Goal: Information Seeking & Learning: Learn about a topic

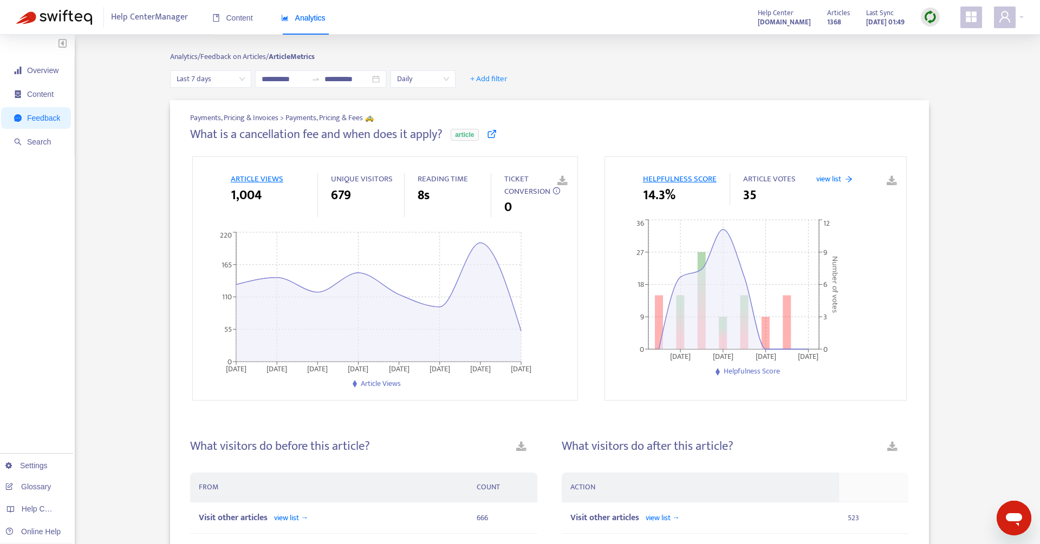
scroll to position [4288, 0]
click at [279, 55] on strong "Article Metrics" at bounding box center [292, 56] width 46 height 12
click at [24, 119] on span "Feedback" at bounding box center [37, 118] width 46 height 22
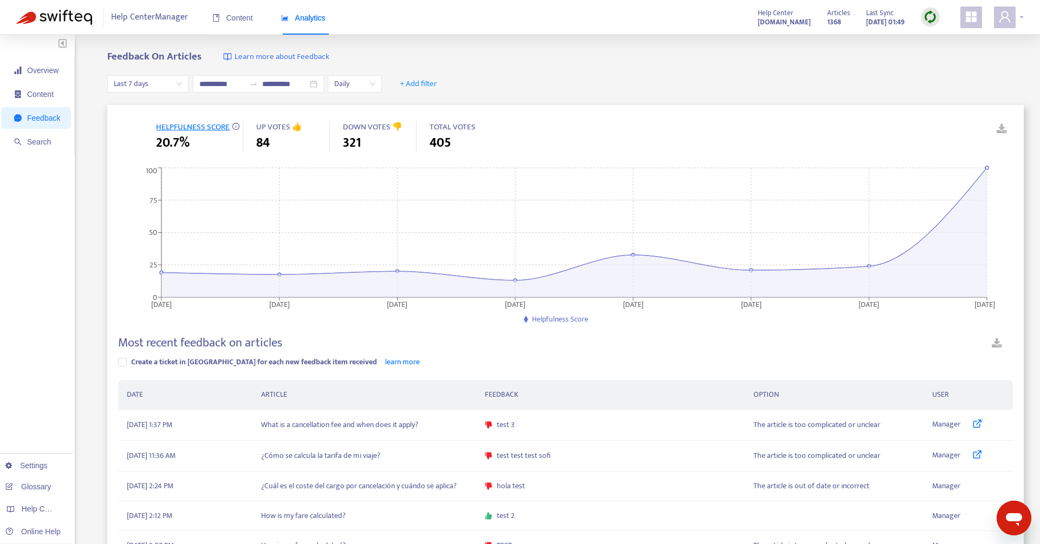
click at [1015, 18] on span at bounding box center [1005, 17] width 22 height 22
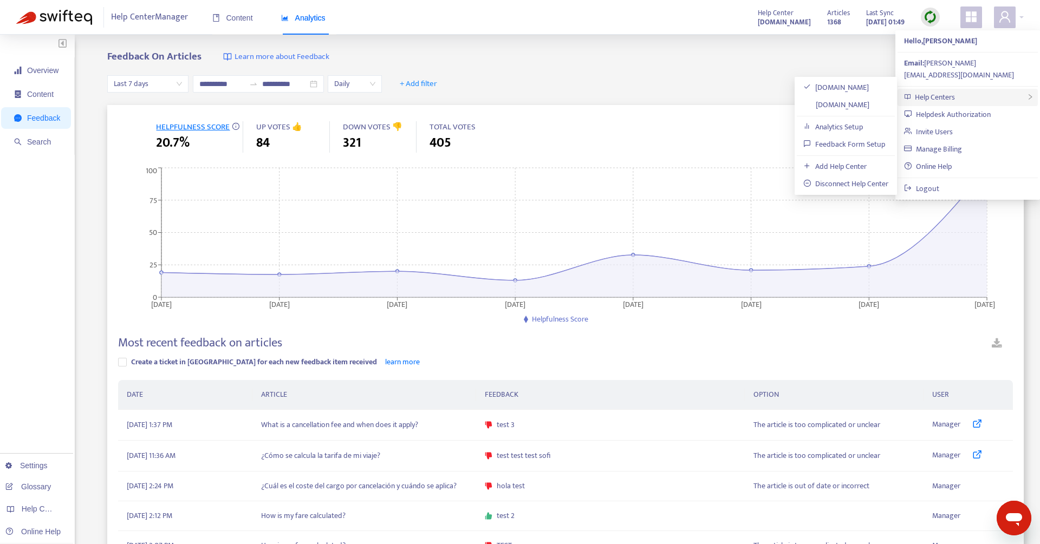
click at [953, 91] on span "Help Centers" at bounding box center [935, 97] width 40 height 12
click at [570, 64] on div "**********" at bounding box center [565, 84] width 916 height 42
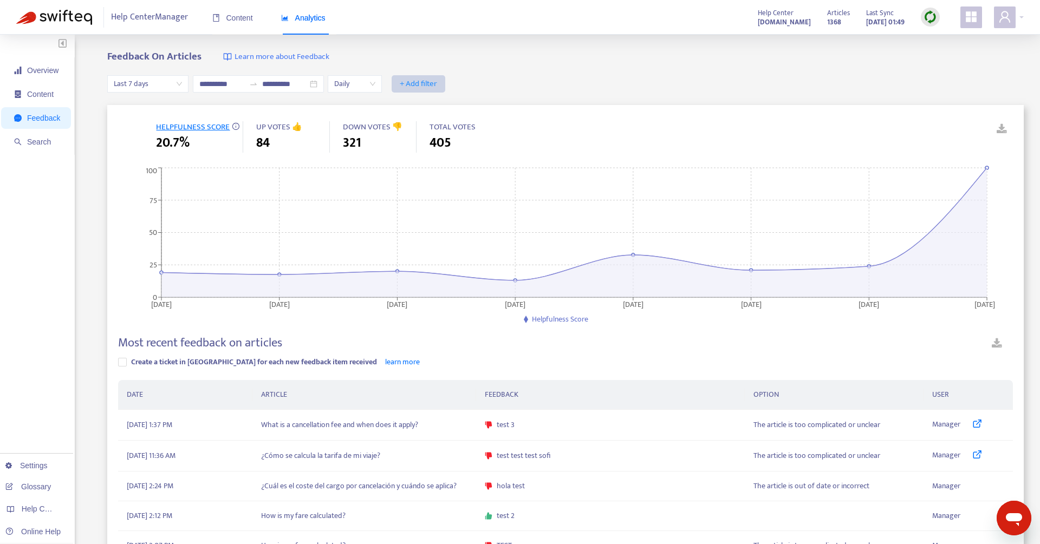
click at [421, 88] on span "+ Add filter" at bounding box center [418, 83] width 37 height 13
click at [428, 103] on span "Language" at bounding box center [426, 106] width 48 height 12
click at [1022, 18] on div at bounding box center [1009, 17] width 30 height 22
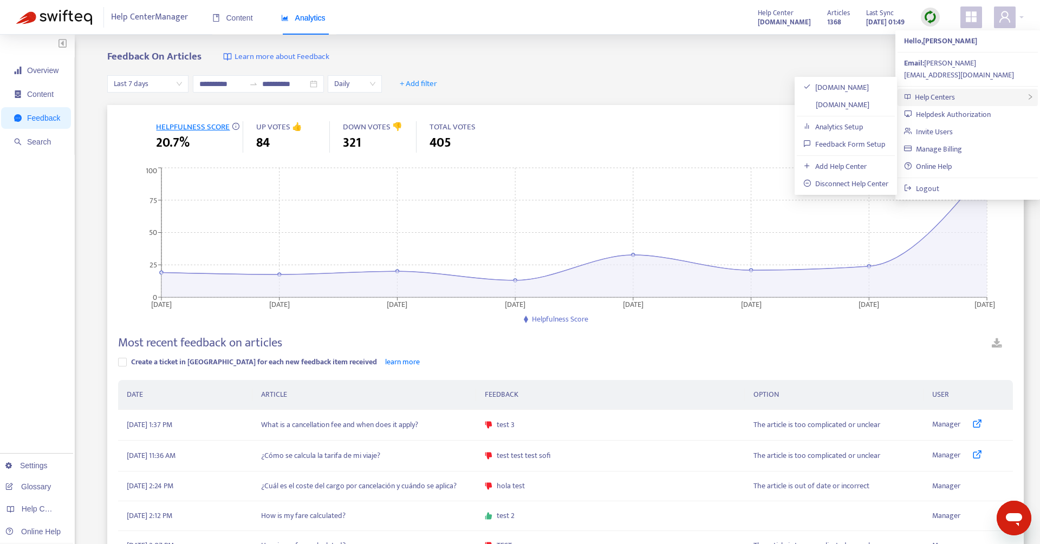
click at [958, 89] on div "Help Centers" at bounding box center [967, 97] width 140 height 17
click at [832, 99] on link "[DOMAIN_NAME]" at bounding box center [836, 105] width 66 height 12
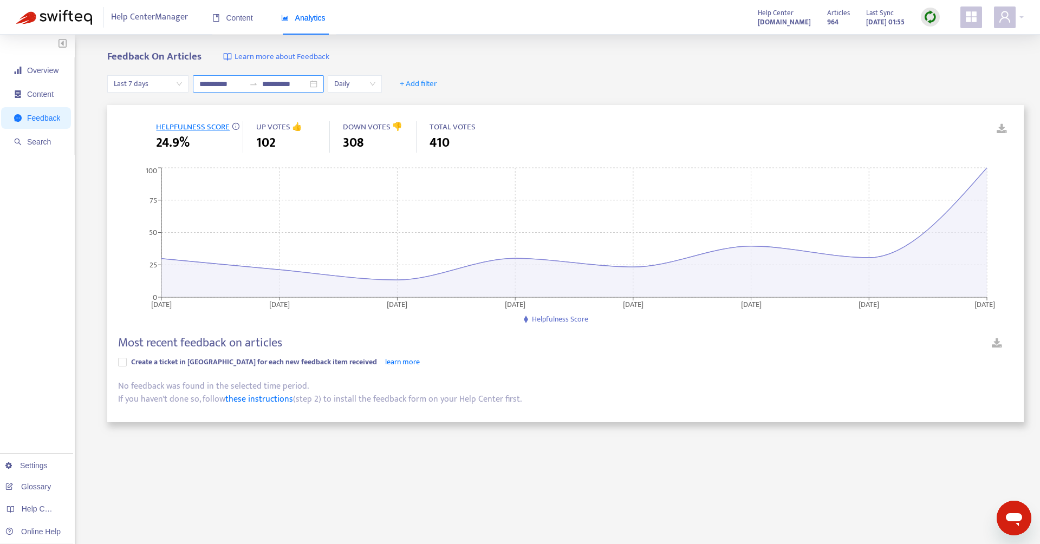
click at [259, 83] on div at bounding box center [253, 84] width 17 height 9
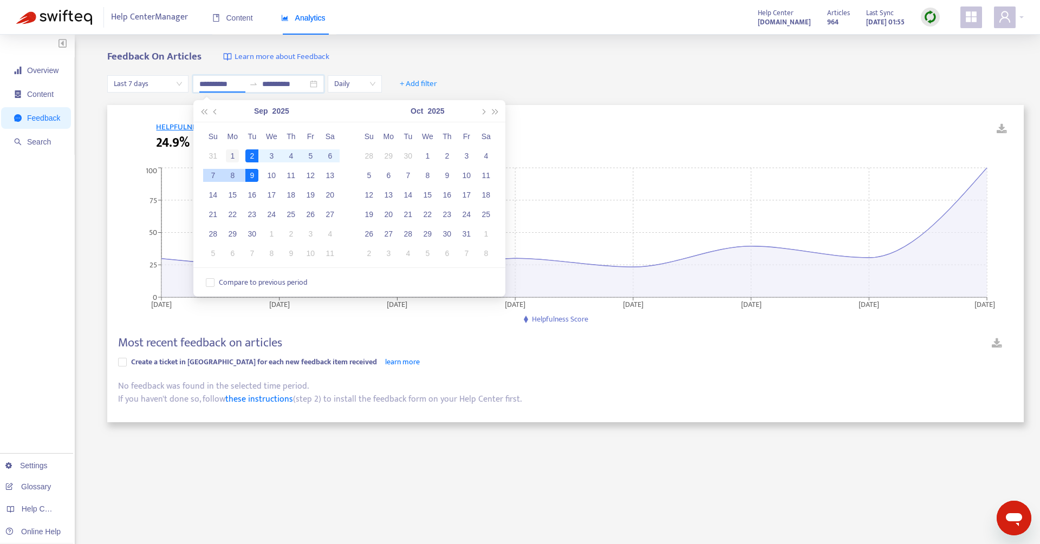
type input "**********"
drag, startPoint x: 236, startPoint y: 153, endPoint x: 225, endPoint y: 159, distance: 11.9
click at [235, 153] on div "1" at bounding box center [232, 155] width 13 height 13
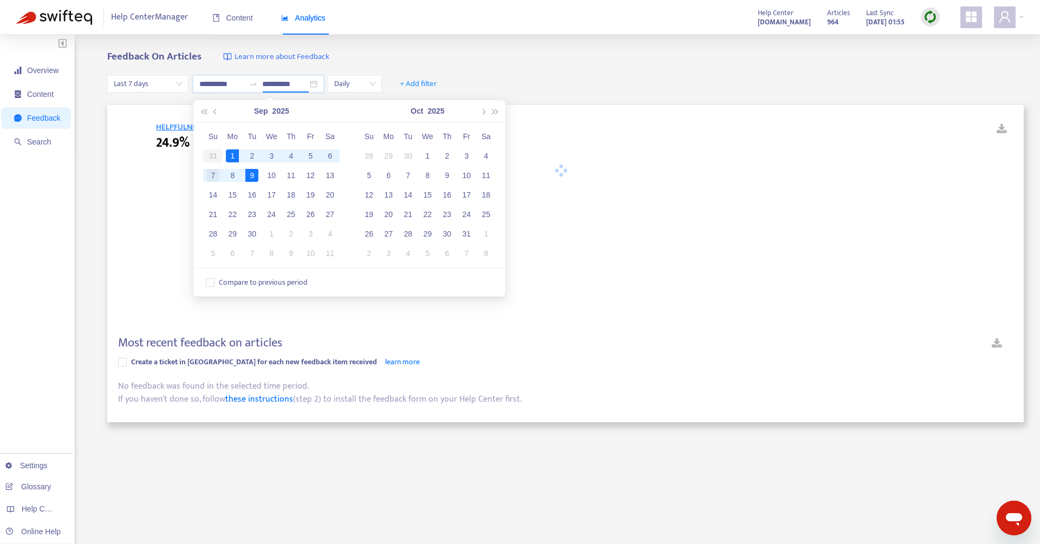
type input "**********"
click at [213, 171] on div "7" at bounding box center [212, 175] width 13 height 13
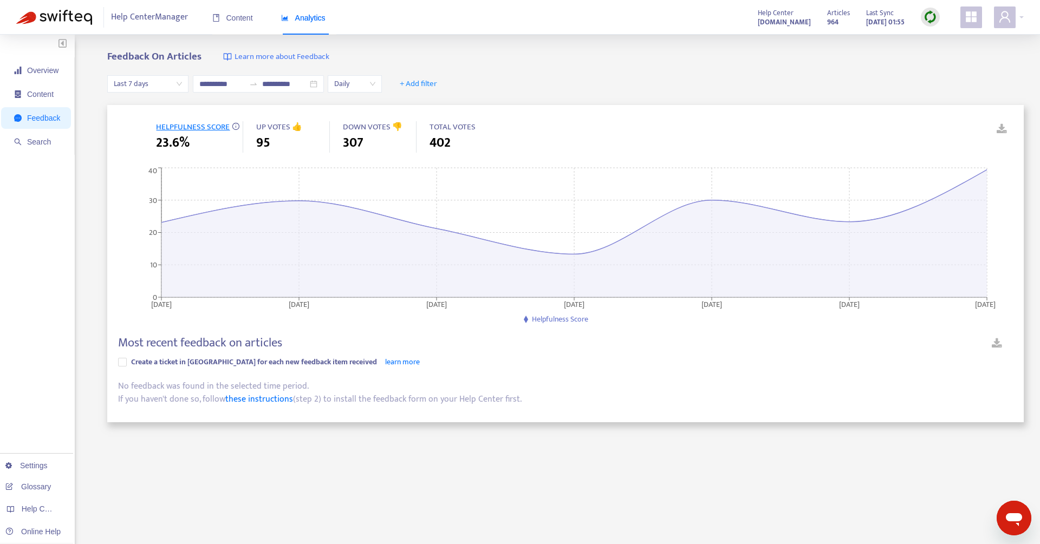
click at [106, 173] on div "**********" at bounding box center [519, 368] width 1007 height 634
click at [343, 81] on span "Daily" at bounding box center [354, 84] width 41 height 16
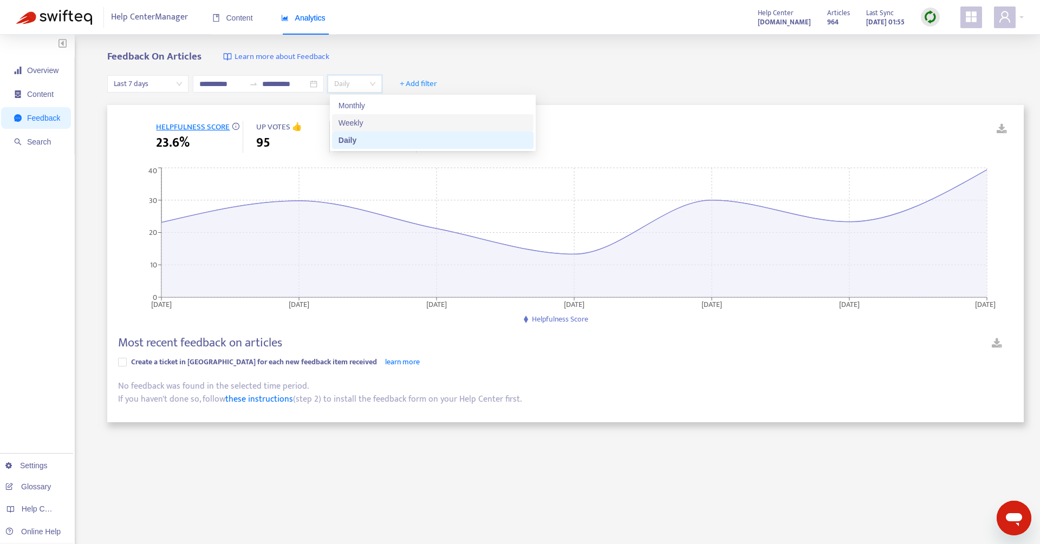
click at [349, 122] on div "Weekly" at bounding box center [432, 123] width 188 height 12
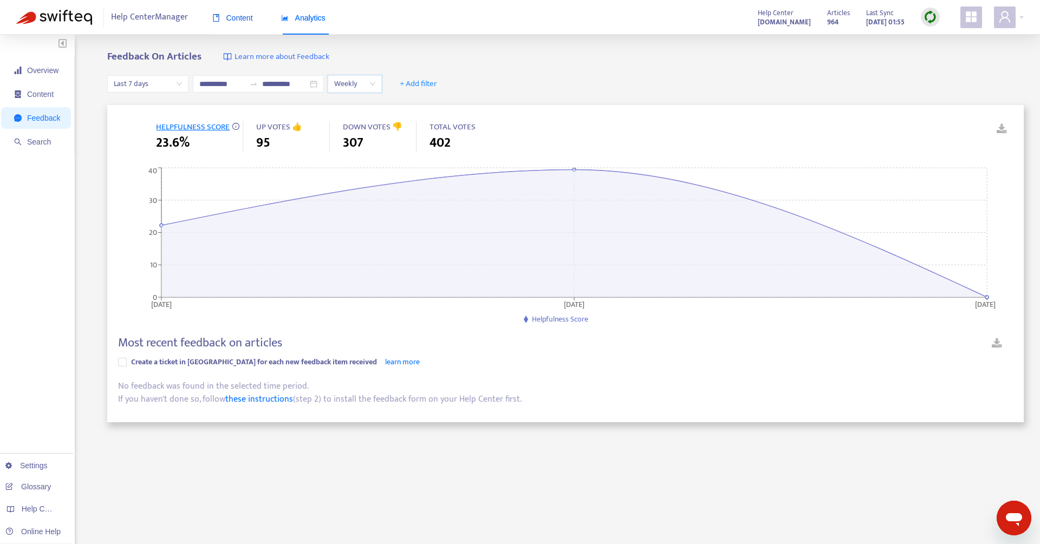
click at [232, 12] on div "Content" at bounding box center [232, 18] width 41 height 12
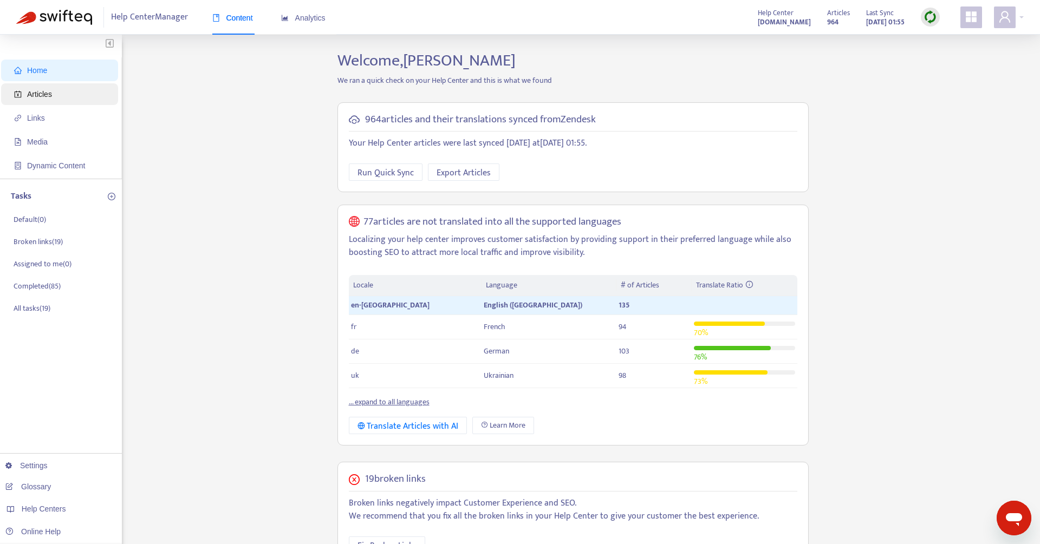
click at [41, 94] on span "Articles" at bounding box center [39, 94] width 25 height 9
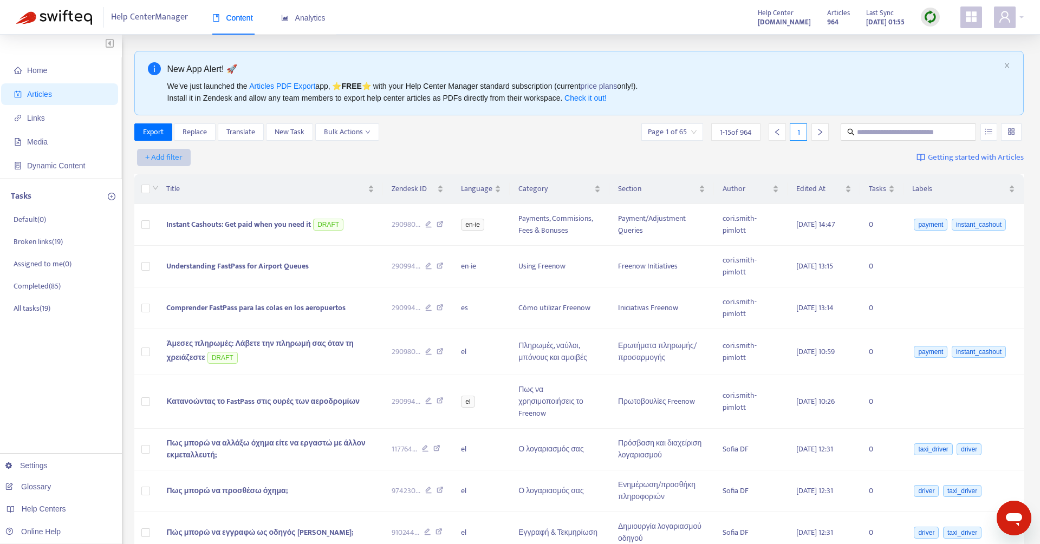
click at [159, 153] on span "+ Add filter" at bounding box center [163, 157] width 37 height 13
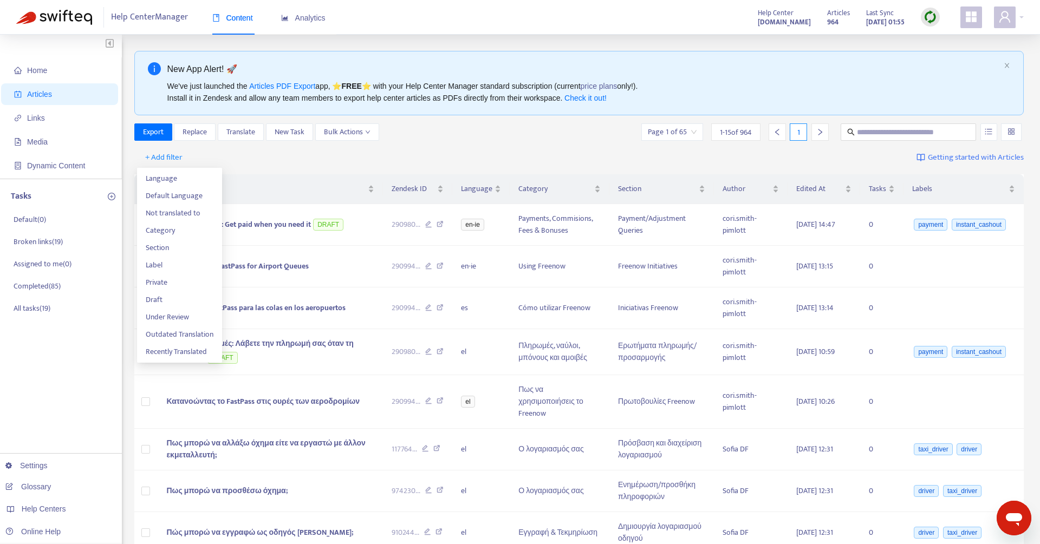
click at [507, 147] on div "+ Add filter Getting started with Articles" at bounding box center [579, 157] width 890 height 25
click at [888, 129] on input "text" at bounding box center [909, 132] width 104 height 12
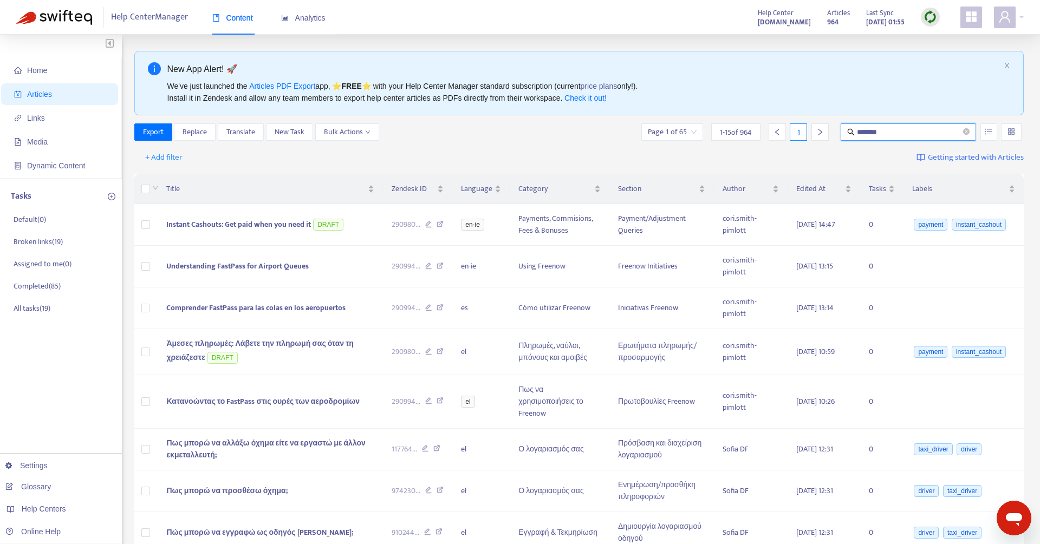
type input "*******"
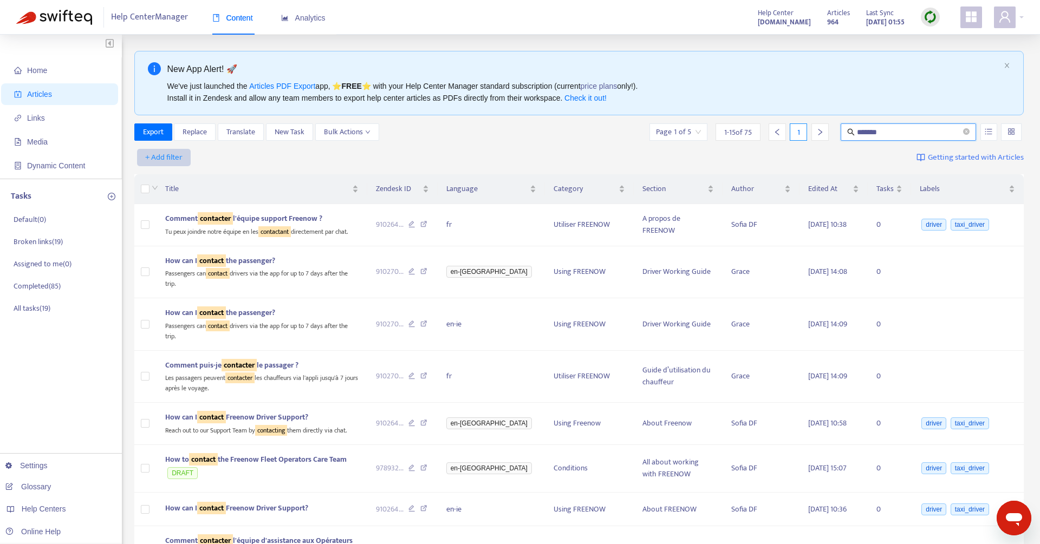
click at [155, 155] on span "+ Add filter" at bounding box center [163, 157] width 37 height 13
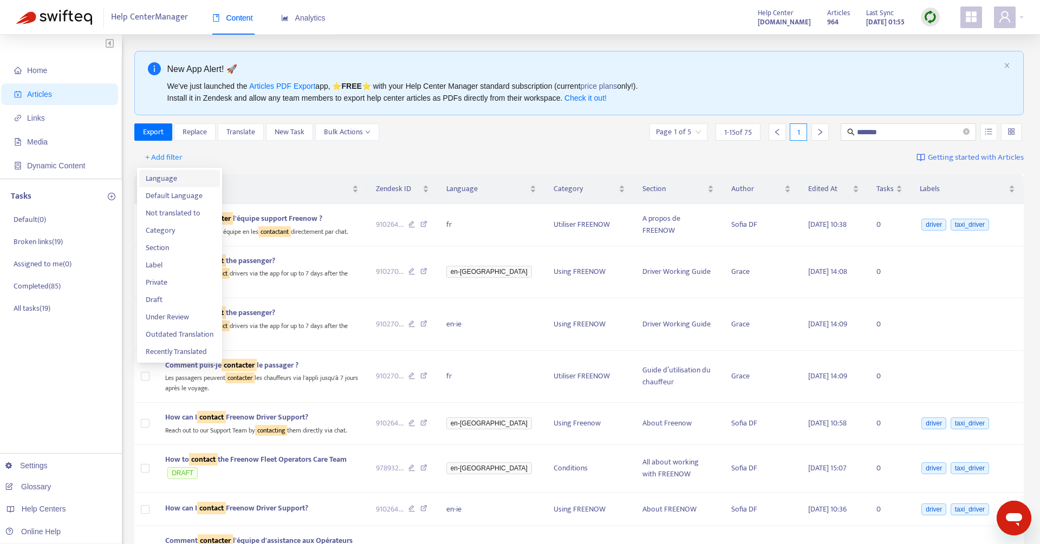
click at [183, 177] on span "Language" at bounding box center [180, 179] width 68 height 12
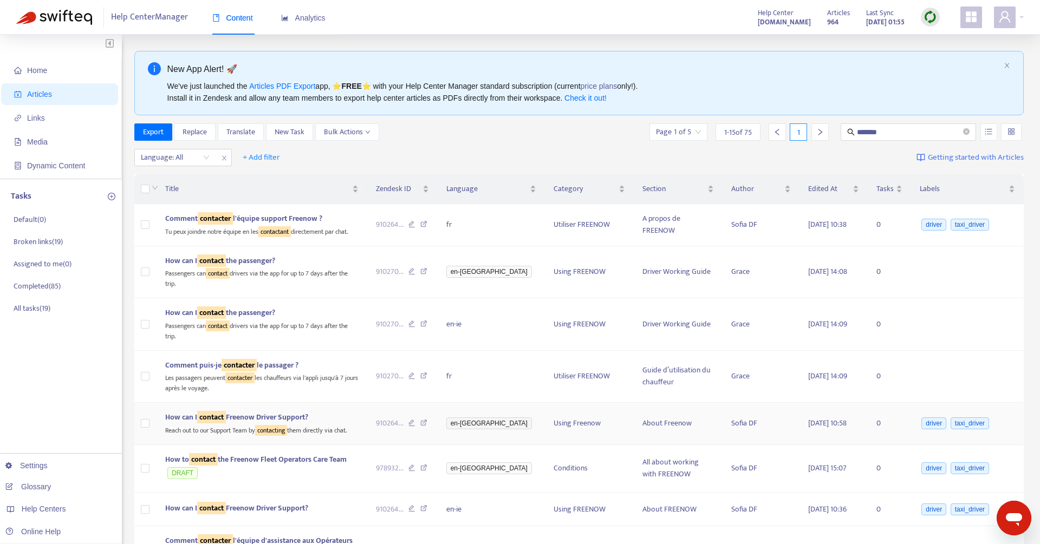
click at [301, 411] on span "How can I contact Freenow Driver Support?" at bounding box center [236, 417] width 143 height 12
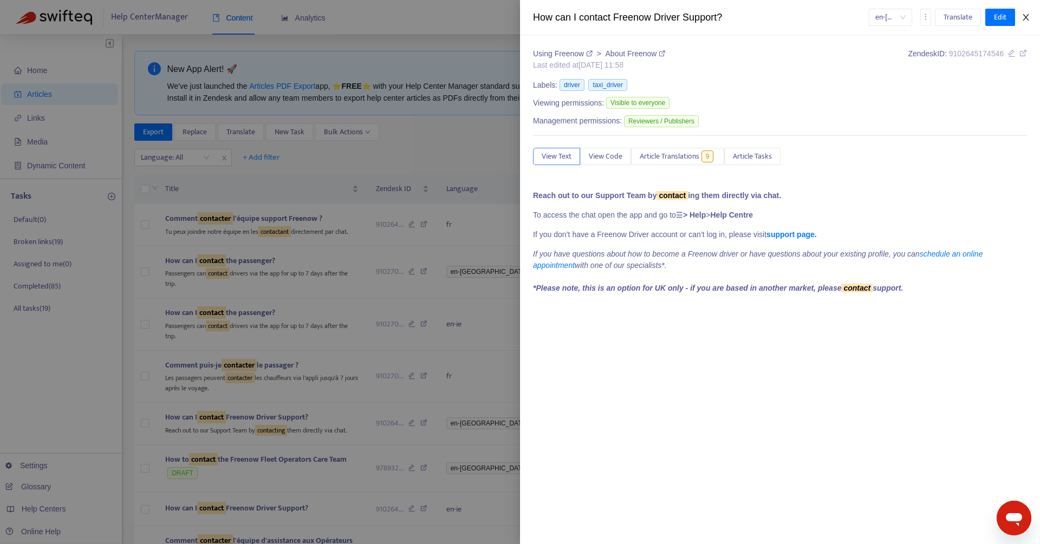
click at [1028, 19] on icon "close" at bounding box center [1025, 17] width 9 height 9
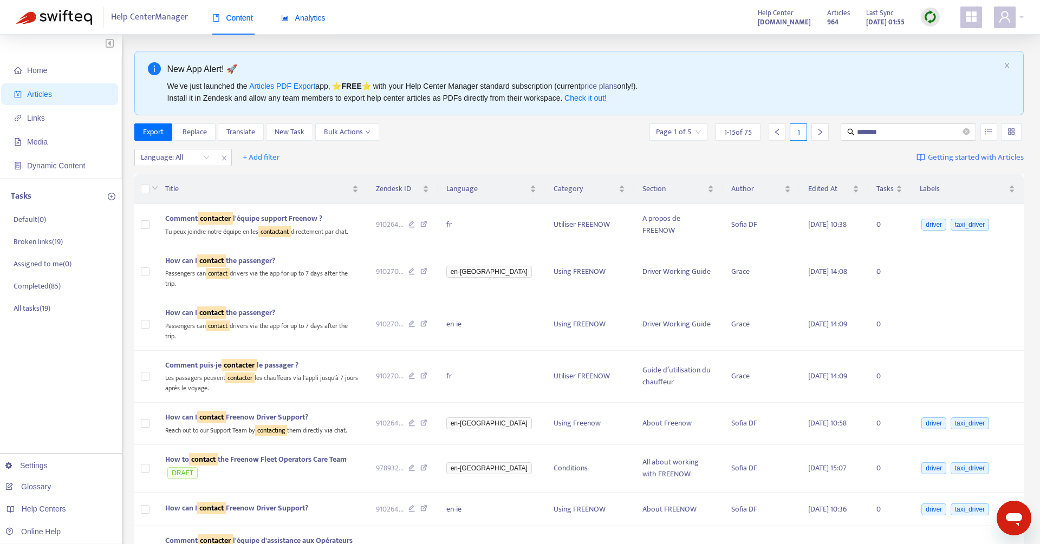
click at [317, 22] on div "Analytics" at bounding box center [303, 18] width 44 height 12
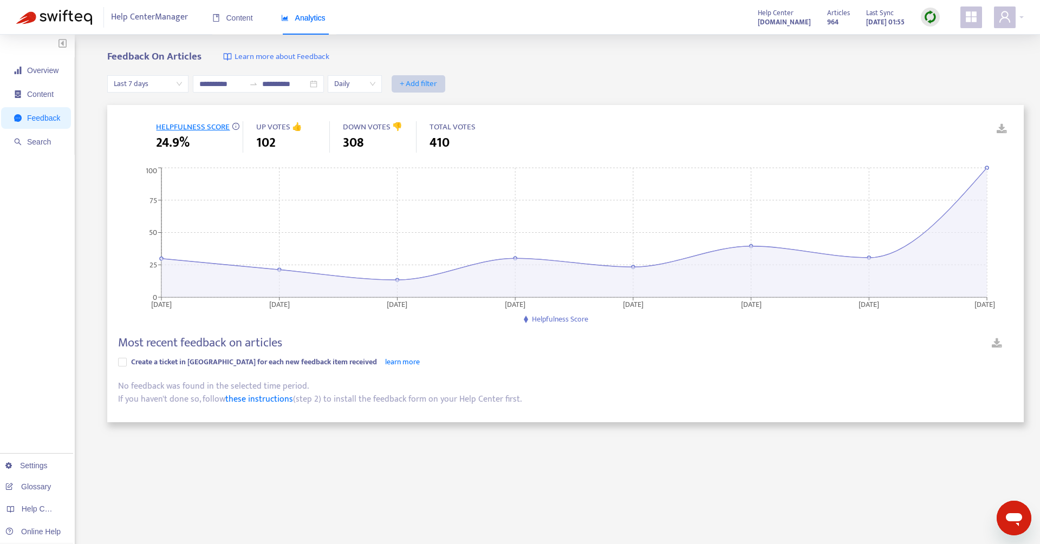
click at [414, 82] on span "+ Add filter" at bounding box center [418, 83] width 37 height 13
click at [486, 60] on div "Feedback On Articles Learn more about Feedback" at bounding box center [565, 57] width 916 height 12
click at [355, 79] on span "Daily" at bounding box center [354, 84] width 41 height 16
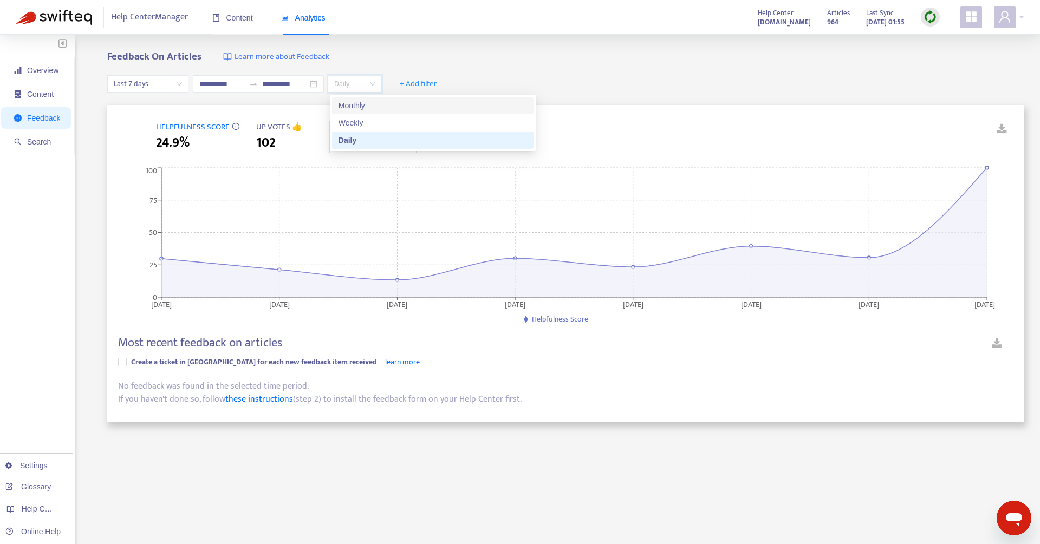
click at [355, 122] on div "Weekly" at bounding box center [432, 123] width 188 height 12
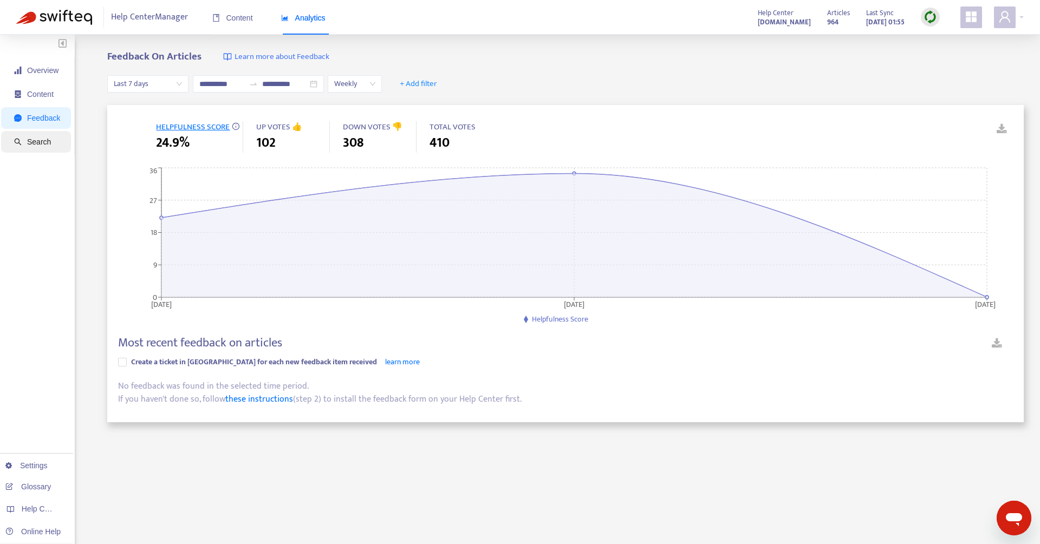
click at [12, 142] on li "Search" at bounding box center [36, 142] width 70 height 22
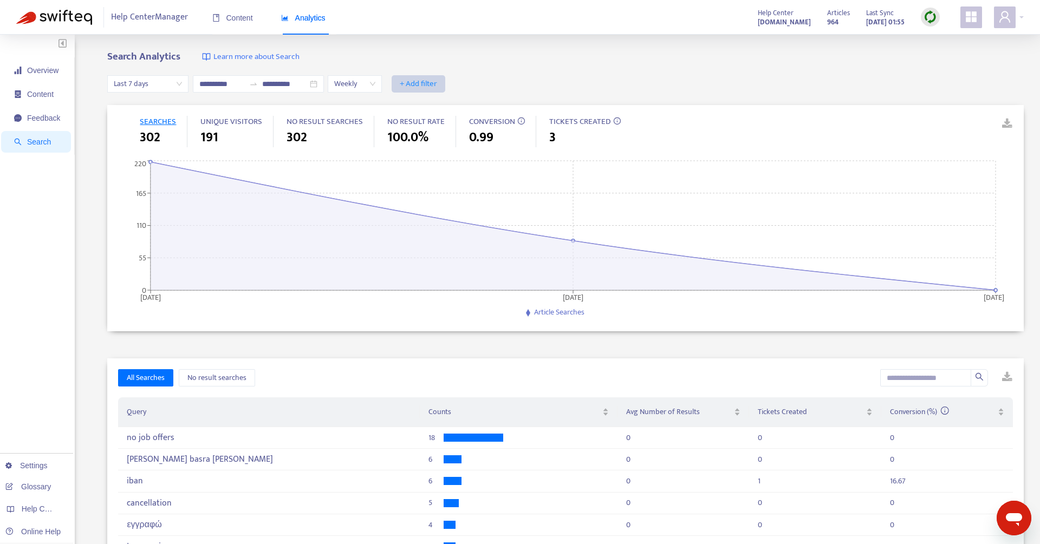
click at [430, 80] on span "+ Add filter" at bounding box center [418, 83] width 37 height 13
click at [430, 76] on button "+ Add filter" at bounding box center [419, 83] width 54 height 17
click at [32, 100] on span "Content" at bounding box center [37, 94] width 46 height 22
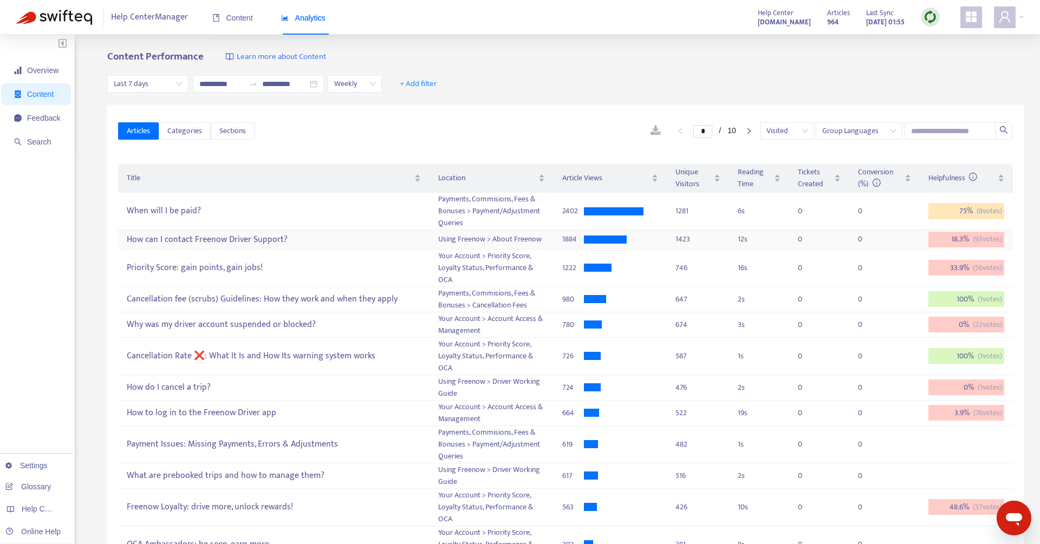
click at [271, 240] on div "How can I contact Freenow Driver Support?" at bounding box center [273, 240] width 293 height 18
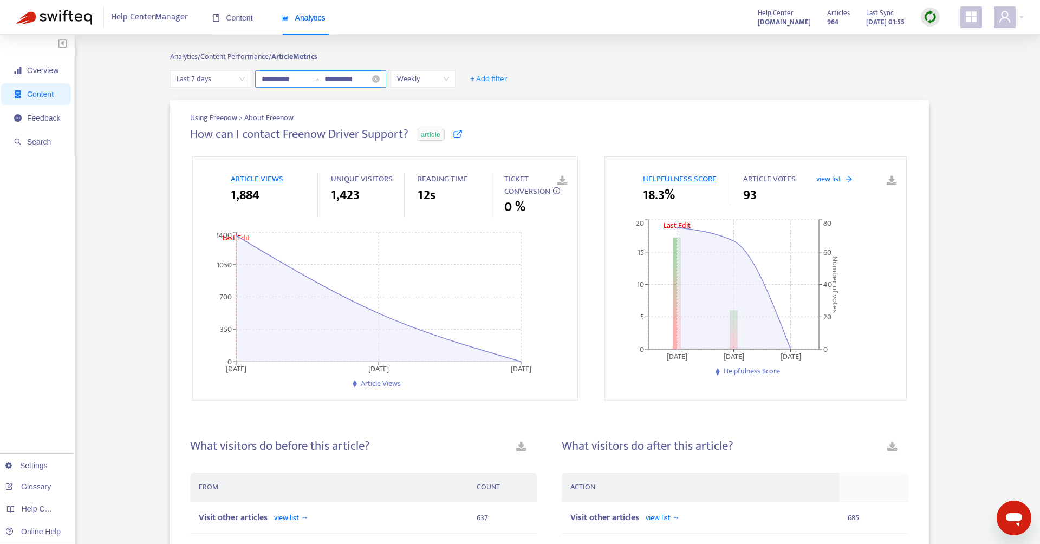
click at [298, 83] on input "**********" at bounding box center [284, 79] width 45 height 12
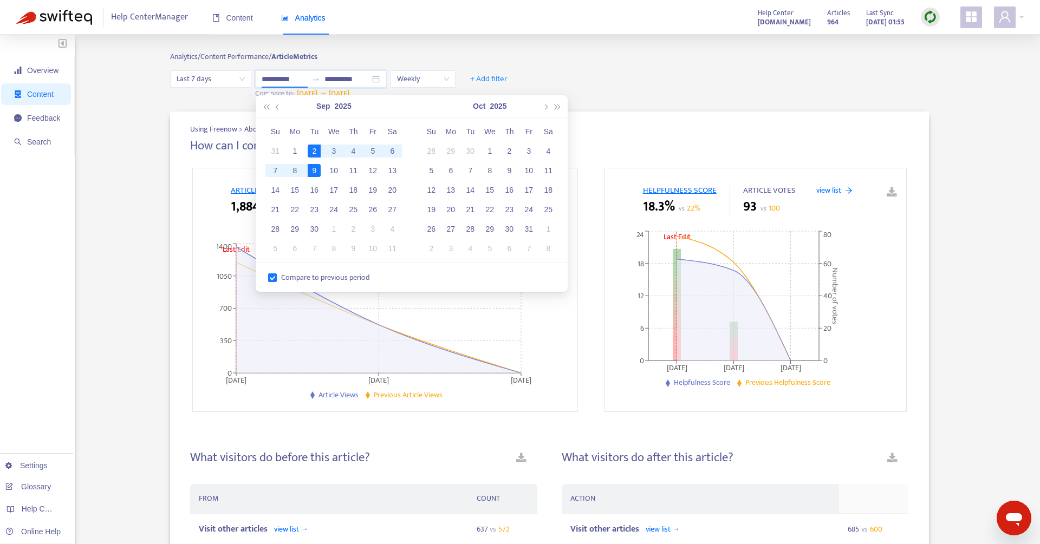
click at [675, 64] on div "Analytics/ Content Performance/ Article Metrics" at bounding box center [549, 60] width 759 height 19
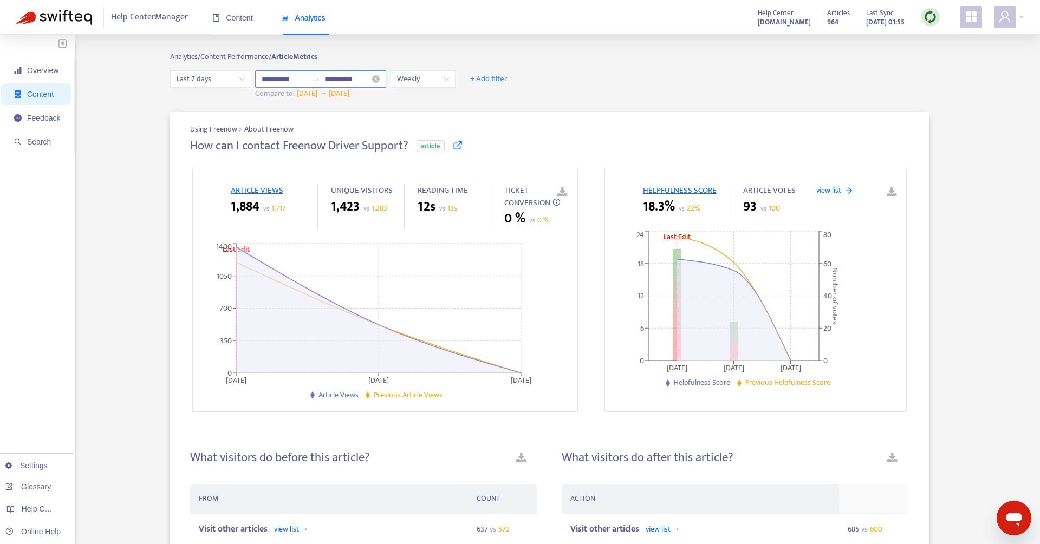
click at [323, 75] on div at bounding box center [315, 79] width 17 height 9
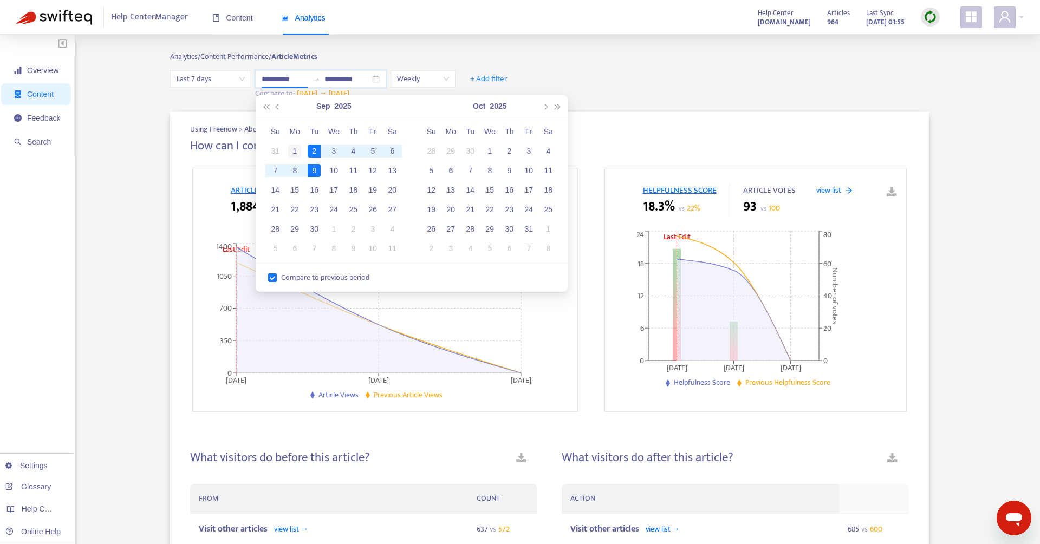
type input "**********"
click at [296, 149] on div "1" at bounding box center [294, 151] width 13 height 13
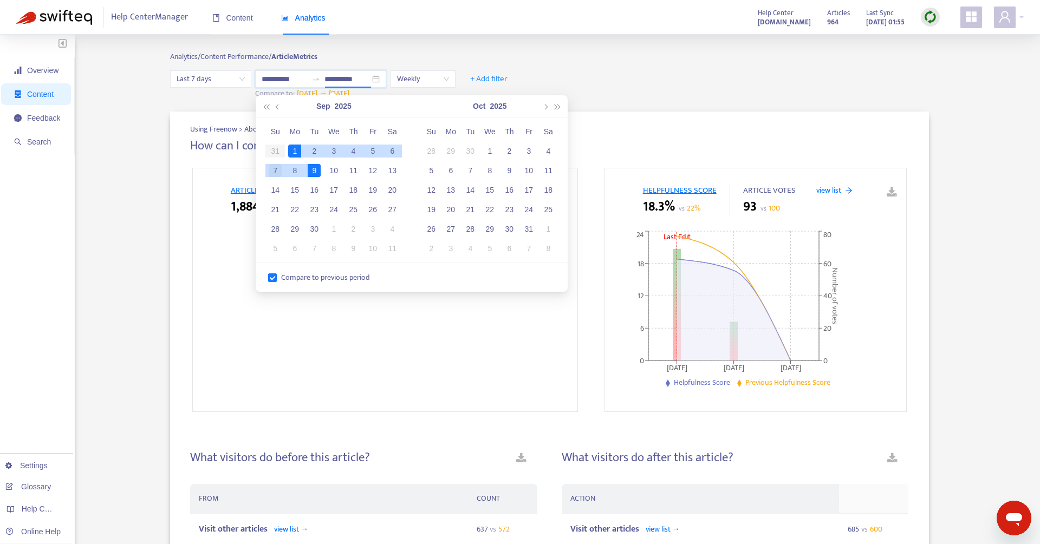
type input "**********"
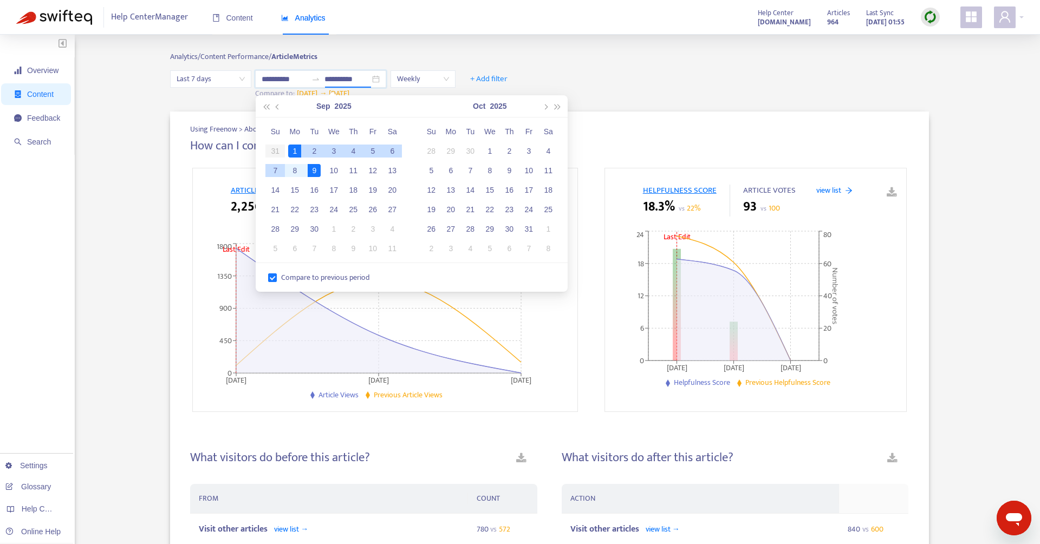
click at [275, 172] on div "7" at bounding box center [275, 170] width 13 height 13
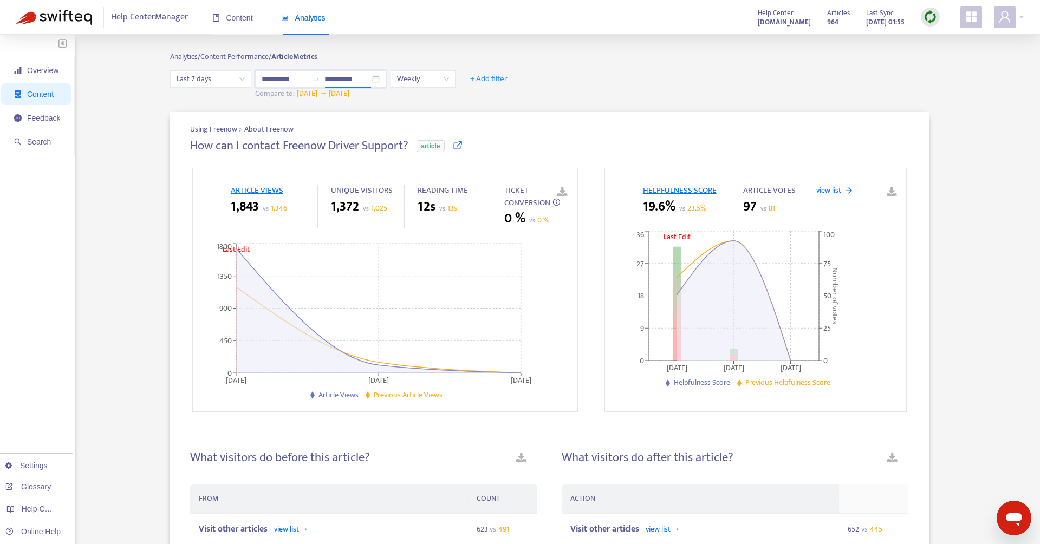
click at [305, 95] on span "[DATE]" at bounding box center [307, 93] width 21 height 12
click at [301, 80] on input "**********" at bounding box center [284, 79] width 45 height 12
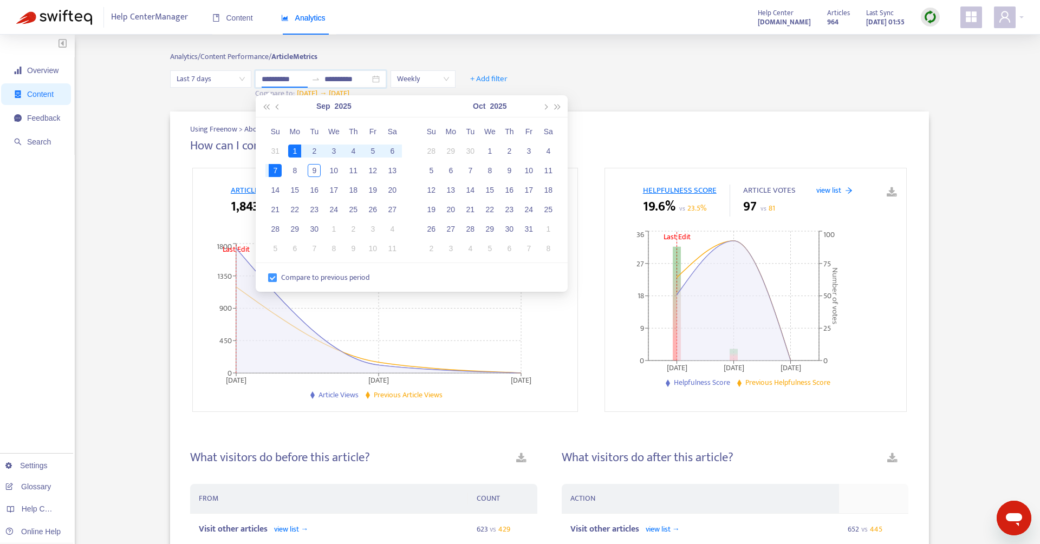
click at [273, 282] on label "Compare to previous period" at bounding box center [321, 278] width 106 height 12
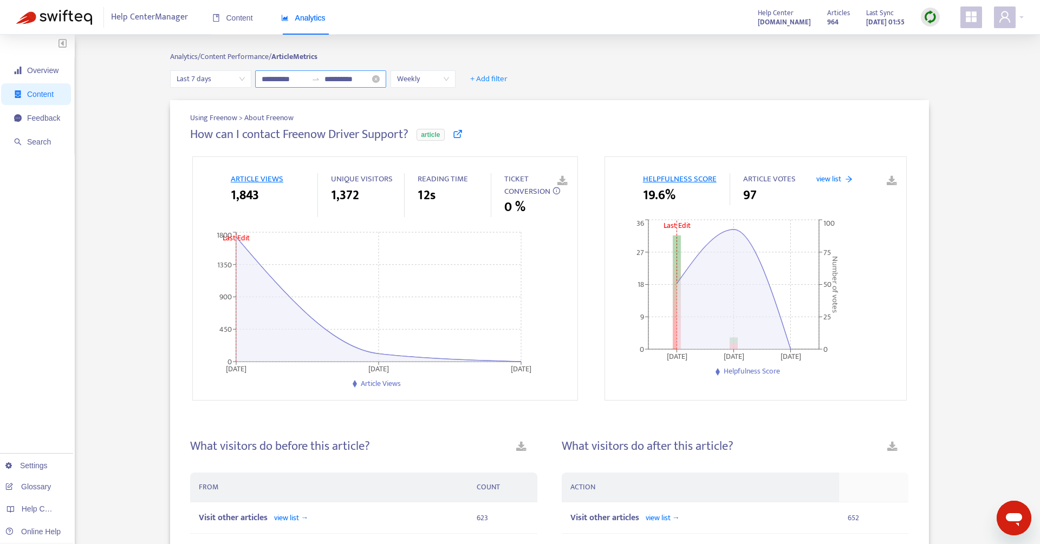
click at [302, 79] on input "**********" at bounding box center [284, 79] width 45 height 12
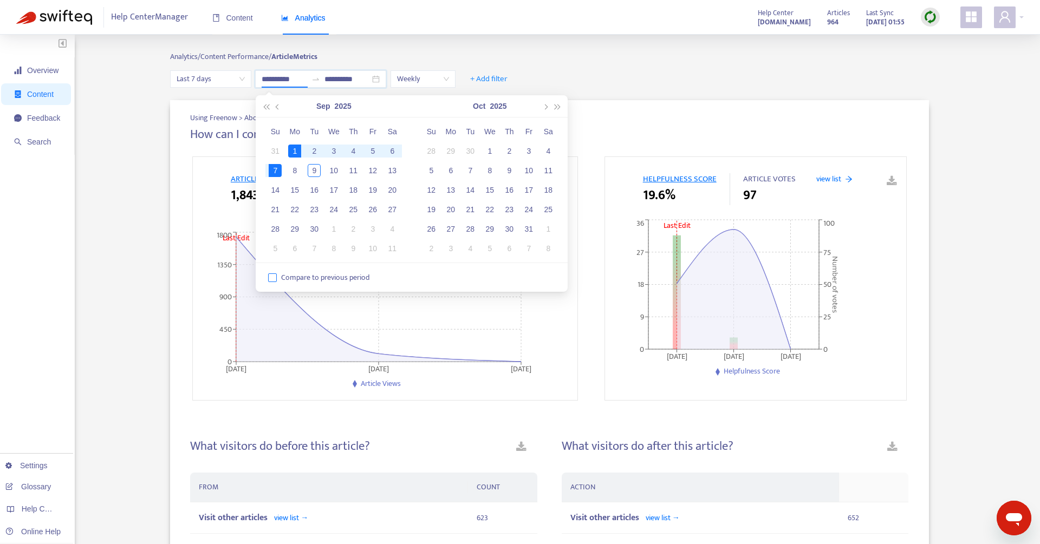
click at [278, 276] on span "Compare to previous period" at bounding box center [325, 278] width 97 height 12
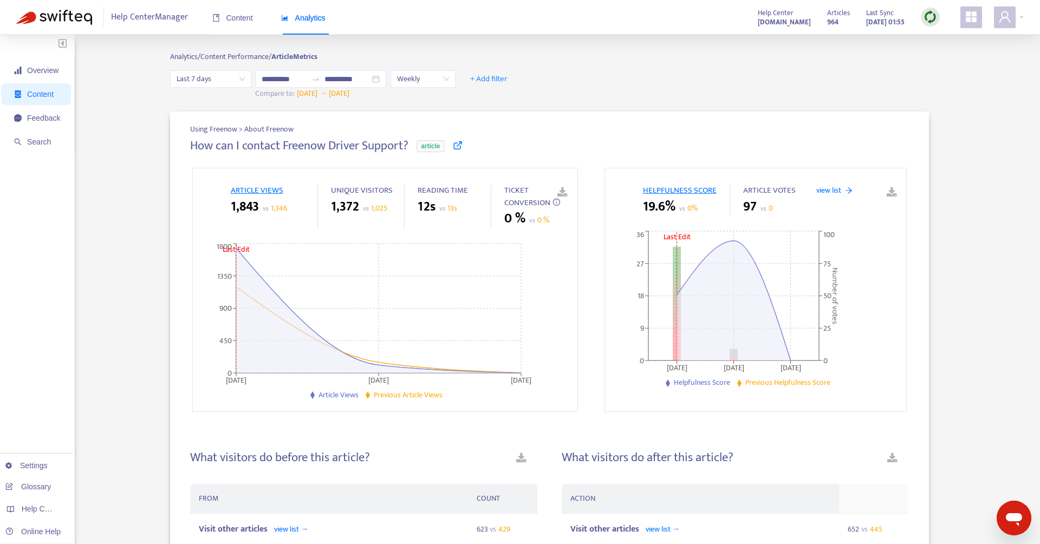
click at [221, 79] on span "Last 7 days" at bounding box center [211, 79] width 68 height 16
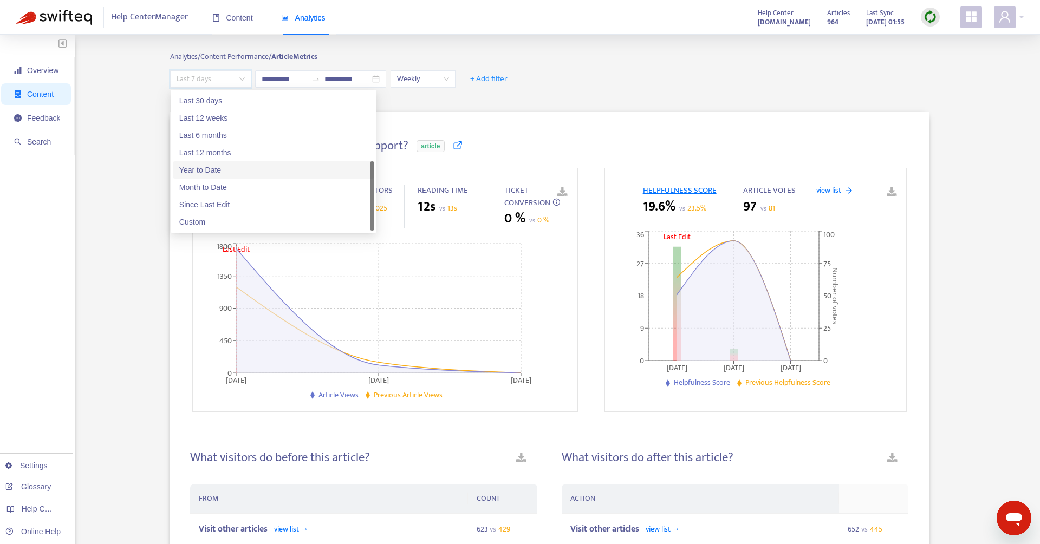
scroll to position [1, 0]
click at [194, 223] on div "Custom" at bounding box center [273, 222] width 188 height 12
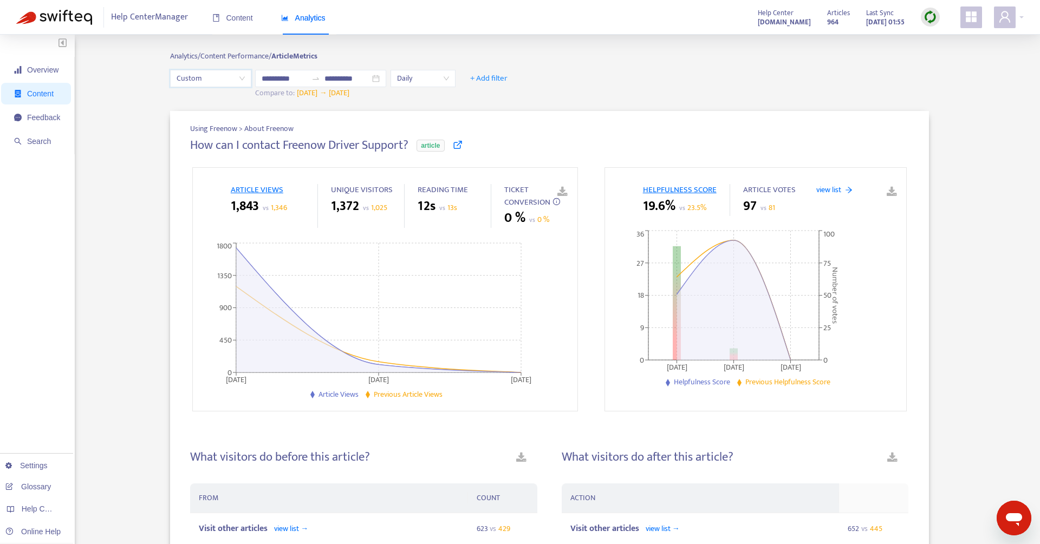
click at [423, 70] on span "Daily" at bounding box center [423, 78] width 52 height 16
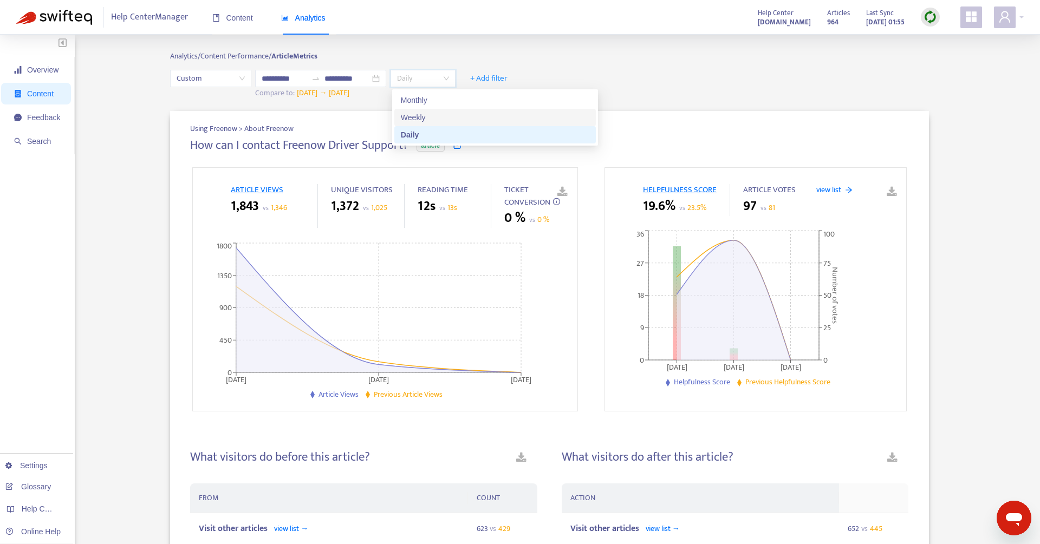
click at [416, 113] on div "Weekly" at bounding box center [495, 118] width 188 height 12
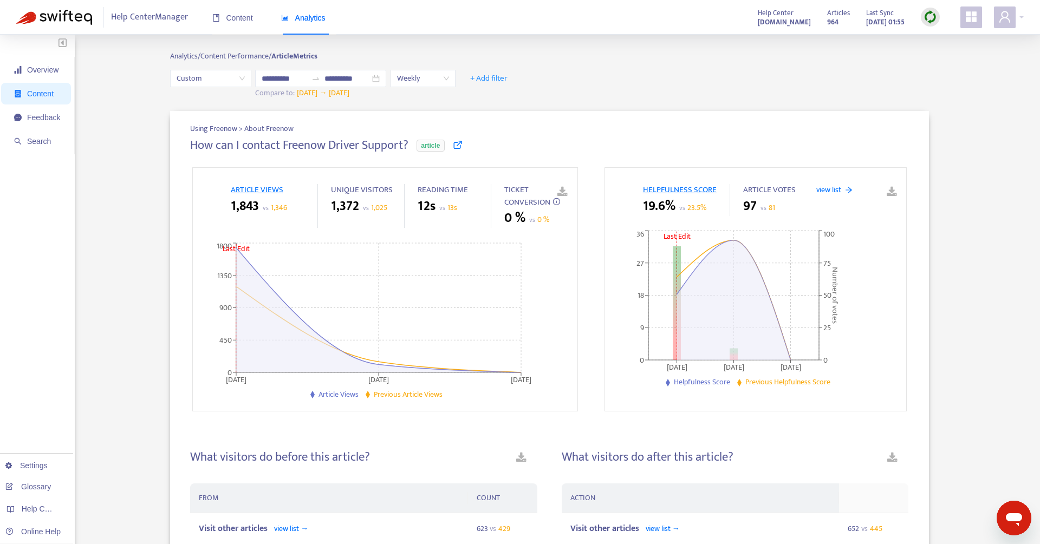
click at [626, 83] on div "**********" at bounding box center [549, 84] width 759 height 29
click at [316, 79] on icon "swap-right" at bounding box center [315, 78] width 6 height 2
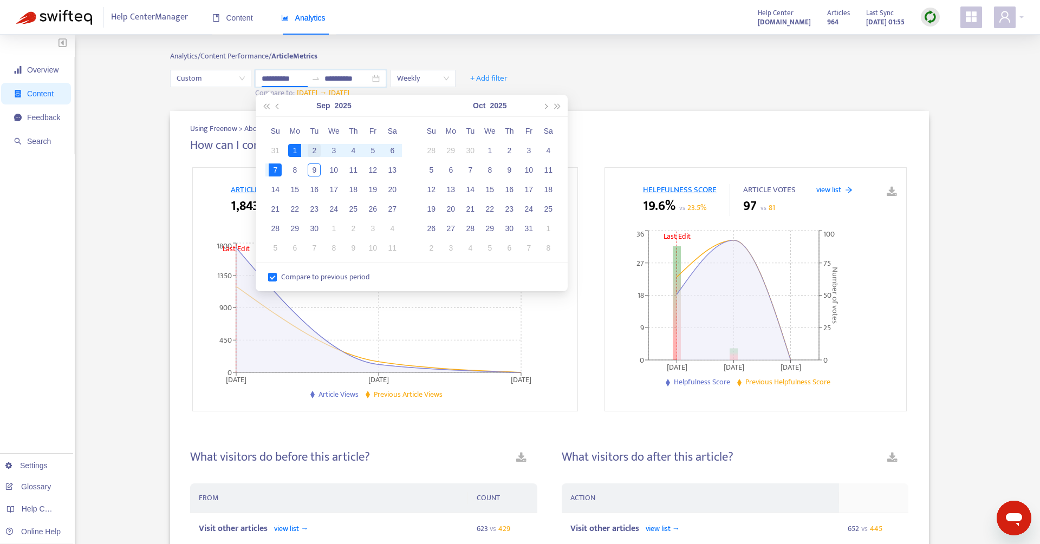
type input "**********"
click at [315, 147] on div "2" at bounding box center [314, 150] width 13 height 13
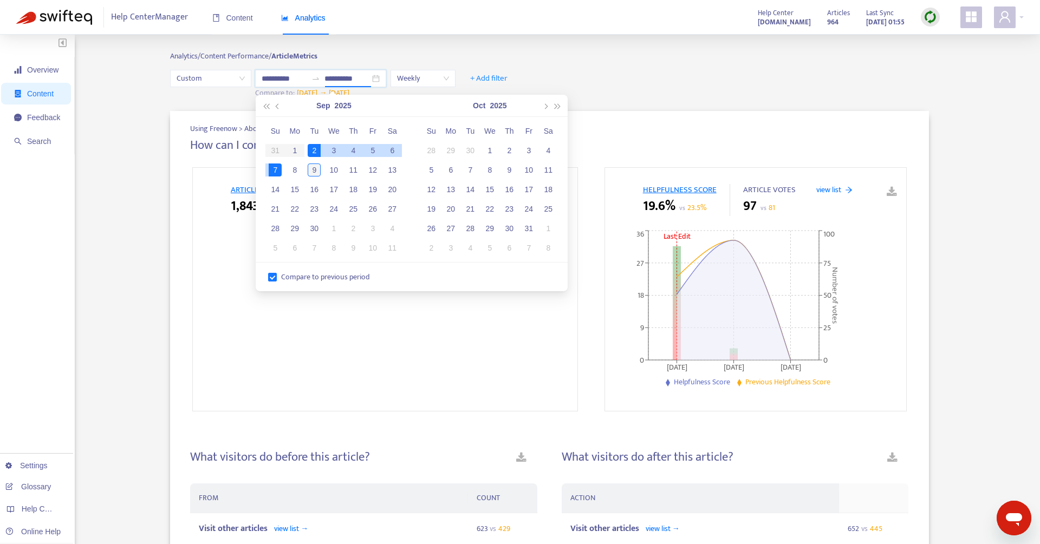
type input "**********"
click at [317, 167] on div "9" at bounding box center [314, 170] width 13 height 13
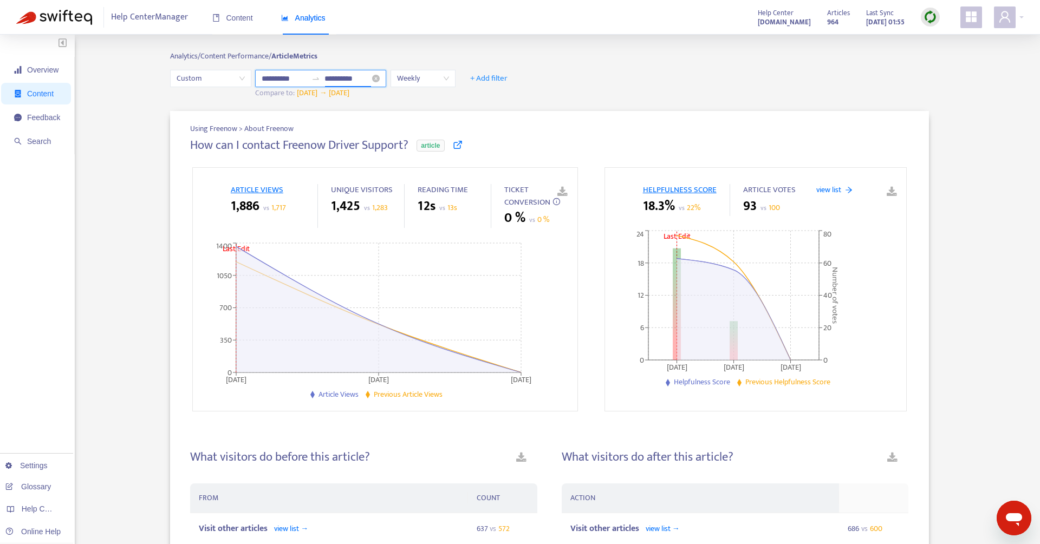
click at [317, 79] on icon "swap-right" at bounding box center [315, 78] width 9 height 9
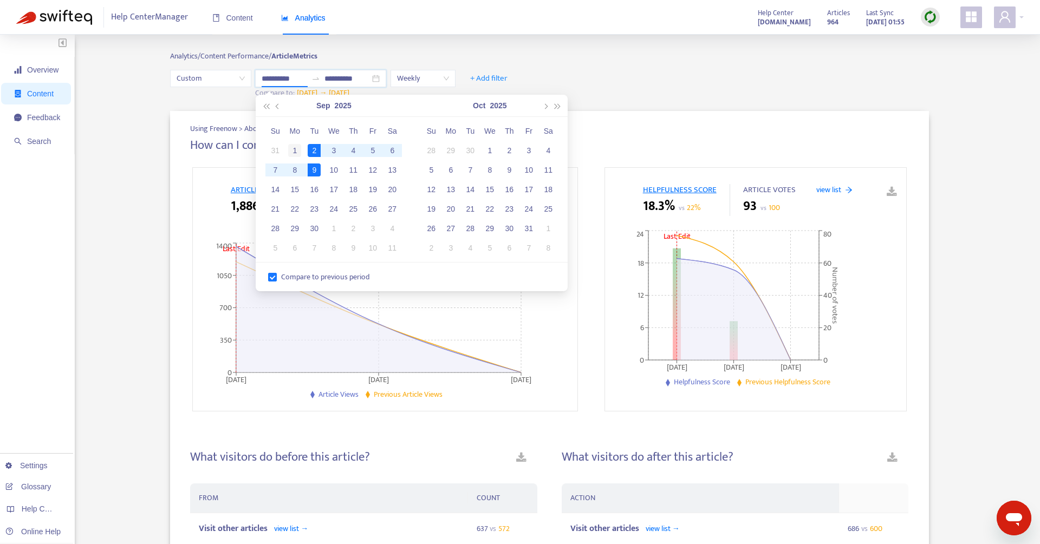
type input "**********"
click at [297, 146] on div "1" at bounding box center [294, 150] width 13 height 13
click at [276, 172] on div "7" at bounding box center [275, 170] width 13 height 13
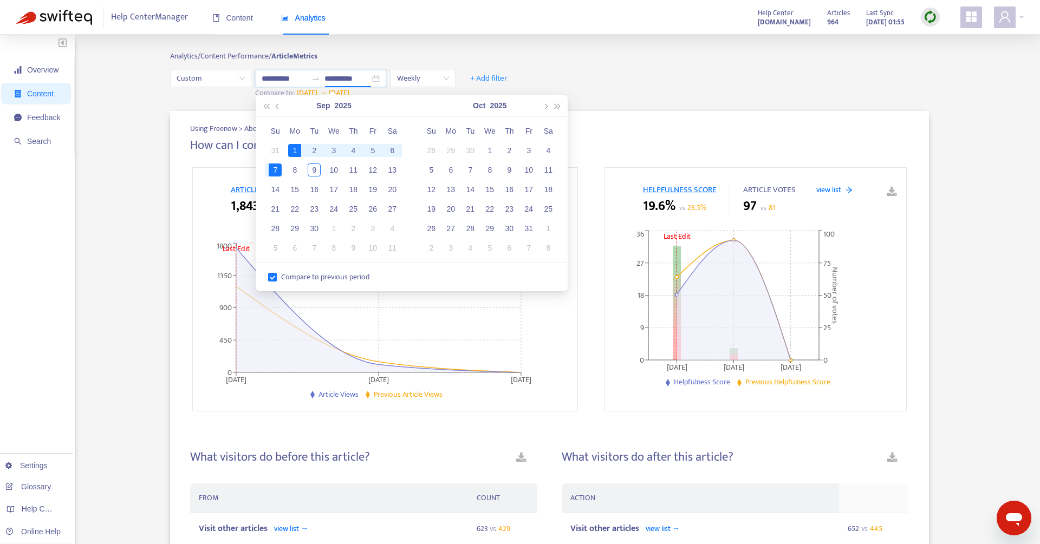
click at [590, 77] on div "**********" at bounding box center [549, 84] width 759 height 29
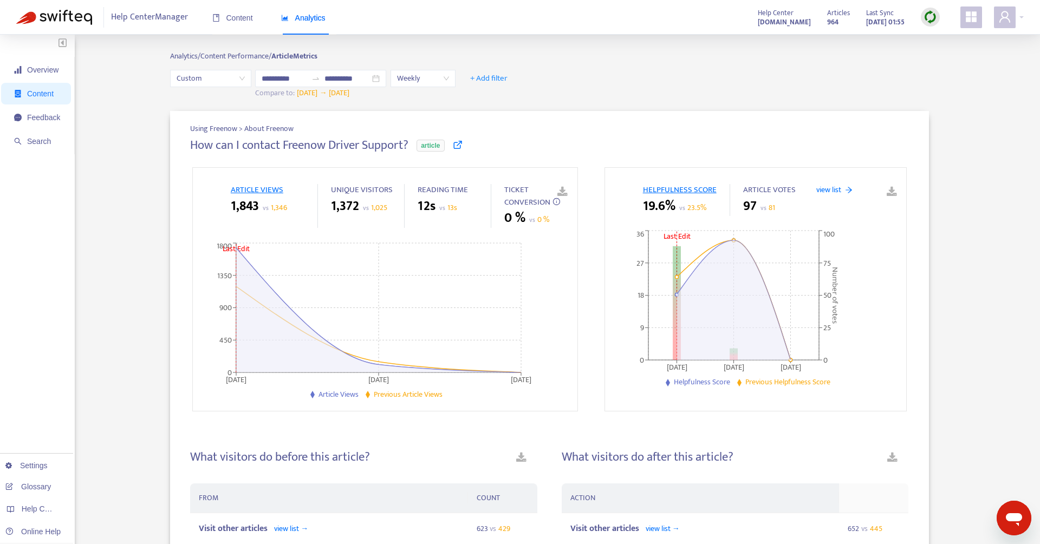
click at [840, 188] on span "view list" at bounding box center [828, 189] width 25 height 11
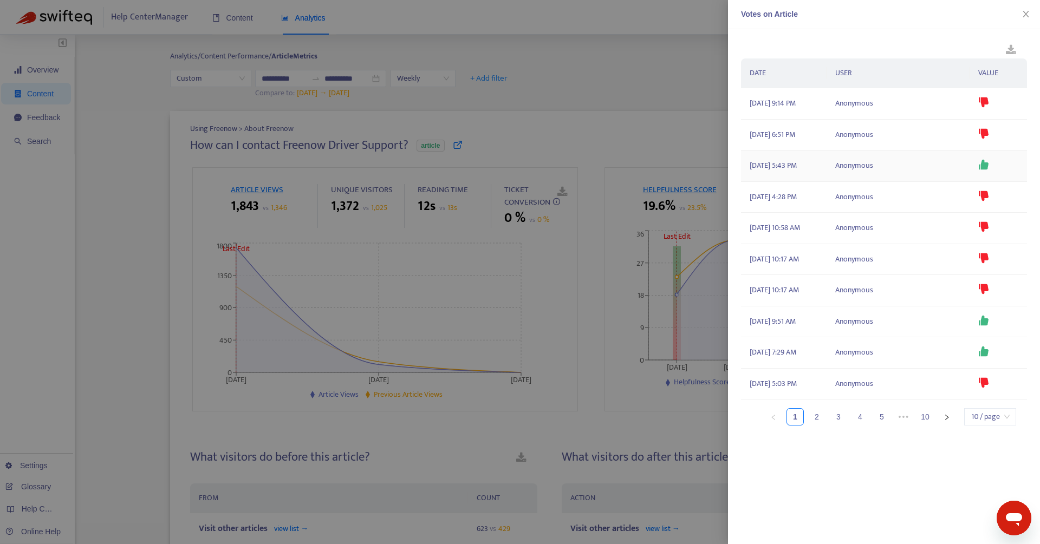
scroll to position [6, 0]
click at [840, 425] on link "3" at bounding box center [838, 417] width 16 height 16
click at [859, 425] on link "4" at bounding box center [860, 417] width 16 height 16
click at [884, 425] on link "6" at bounding box center [881, 417] width 16 height 16
click at [941, 425] on link "8" at bounding box center [942, 417] width 16 height 16
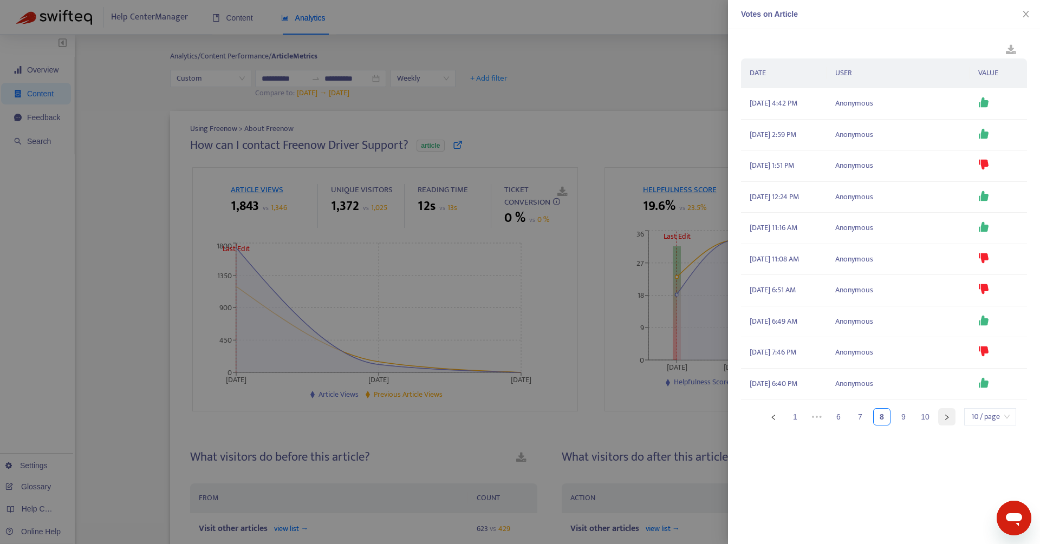
click at [949, 426] on button "button" at bounding box center [946, 416] width 17 height 17
click at [947, 421] on icon "right" at bounding box center [946, 417] width 6 height 6
click at [522, 369] on div at bounding box center [520, 272] width 1040 height 544
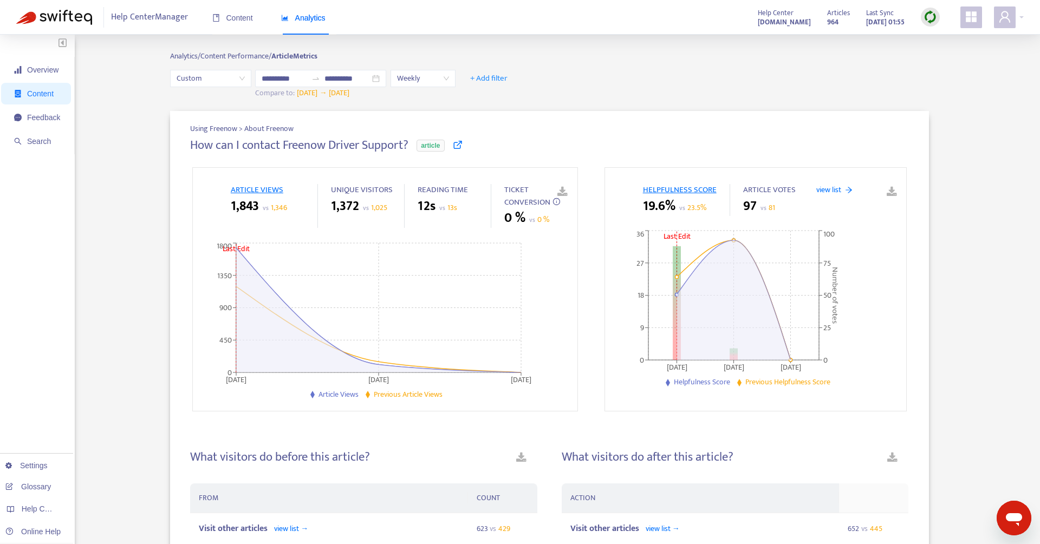
click at [460, 145] on icon at bounding box center [458, 145] width 10 height 10
click at [481, 76] on span "+ Add filter" at bounding box center [488, 78] width 37 height 13
click at [490, 97] on span "Language" at bounding box center [496, 100] width 48 height 12
click at [533, 79] on div "Language: All" at bounding box center [500, 78] width 81 height 16
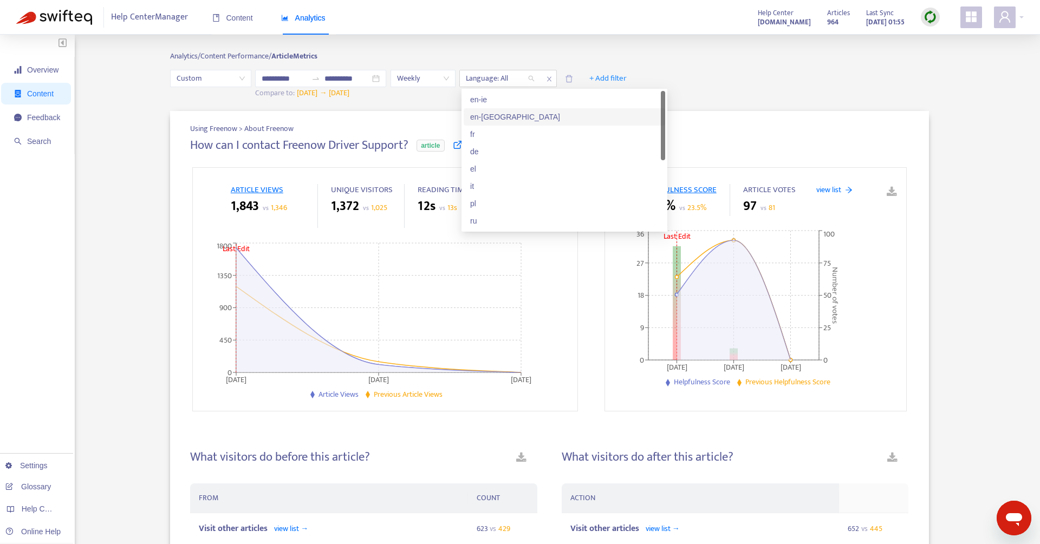
click at [502, 115] on div "en-[GEOGRAPHIC_DATA]" at bounding box center [564, 117] width 188 height 12
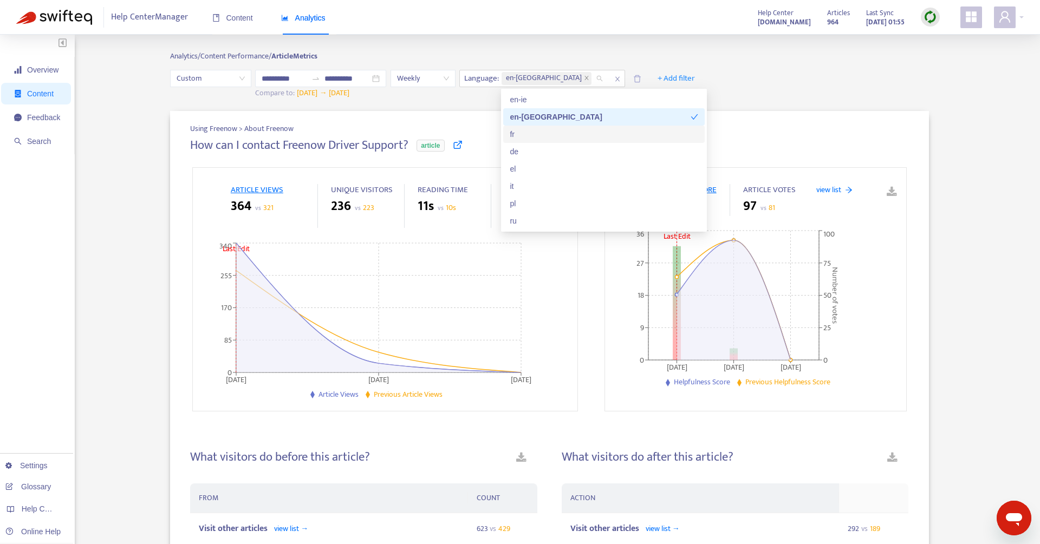
click at [514, 133] on div "fr" at bounding box center [604, 134] width 188 height 12
click at [678, 115] on div "en-[GEOGRAPHIC_DATA]" at bounding box center [600, 117] width 181 height 12
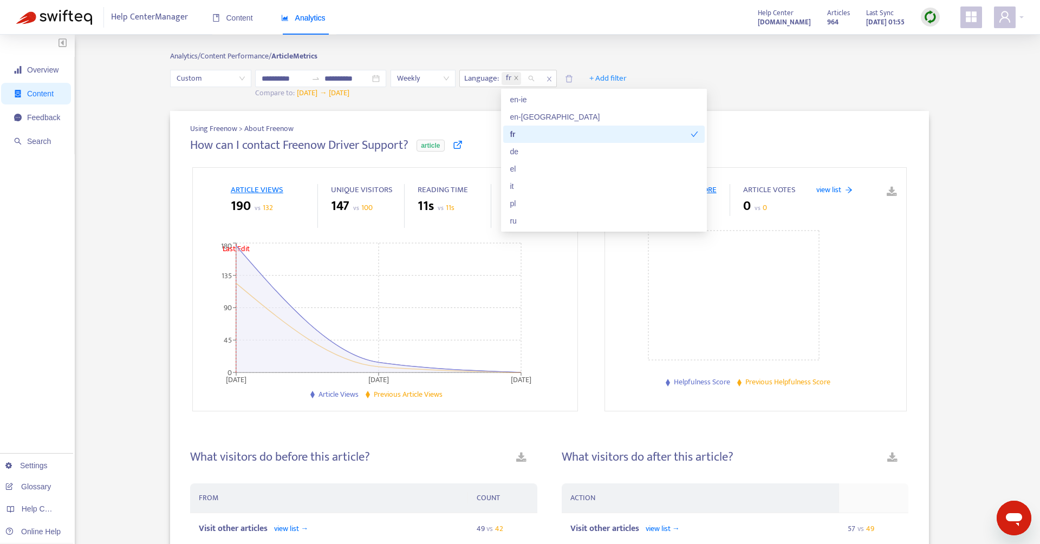
click at [694, 135] on icon "check" at bounding box center [694, 134] width 7 height 5
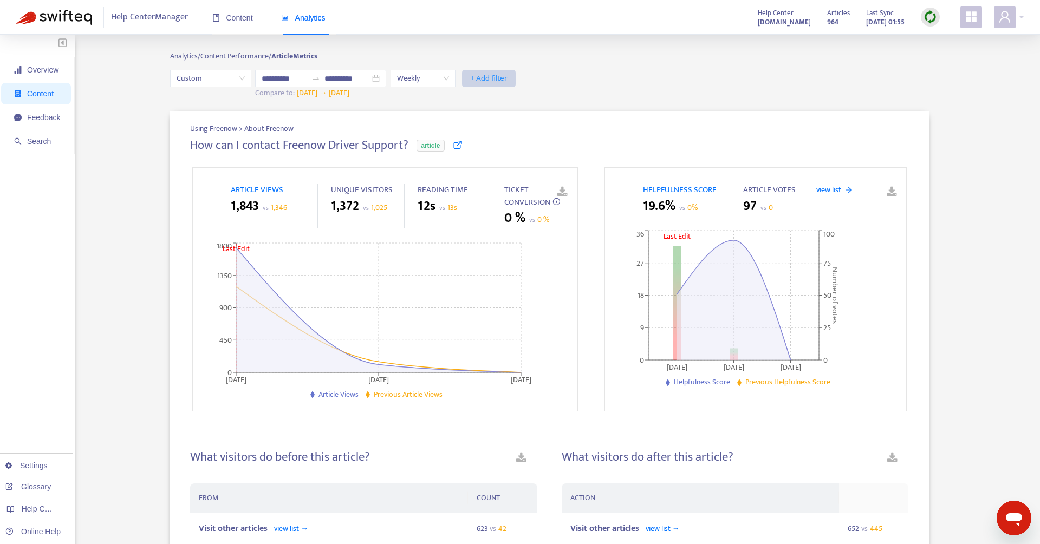
click at [504, 74] on span "+ Add filter" at bounding box center [488, 78] width 37 height 13
click at [493, 101] on span "Language" at bounding box center [496, 100] width 48 height 12
click at [532, 82] on div "Language: All" at bounding box center [500, 78] width 81 height 16
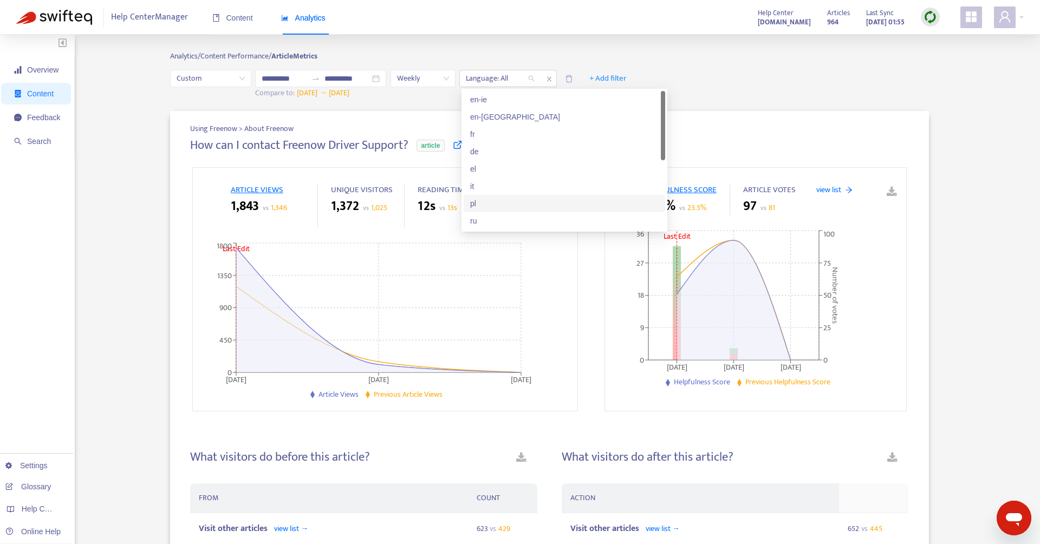
click at [489, 201] on div "pl" at bounding box center [564, 204] width 188 height 12
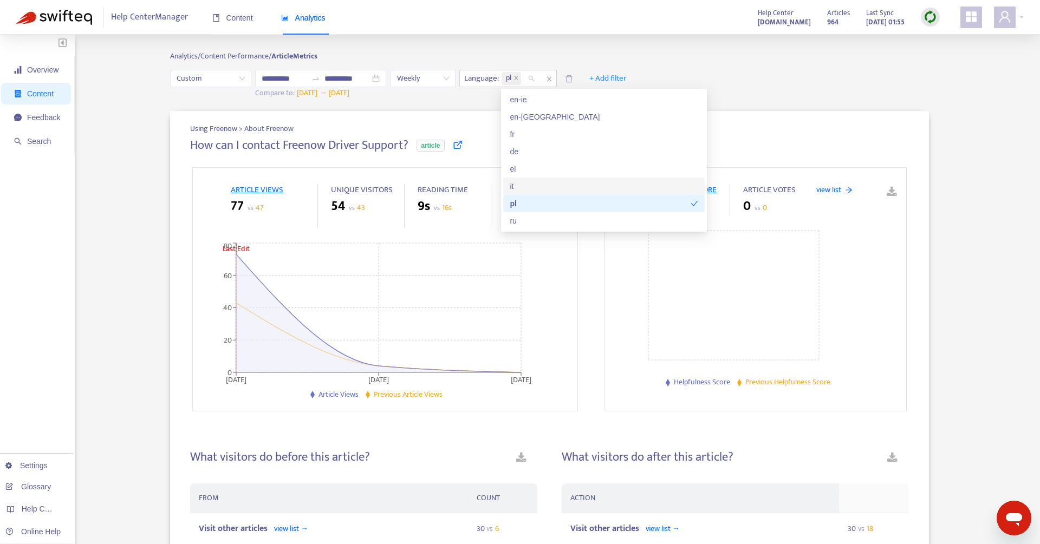
click at [529, 188] on div "it" at bounding box center [604, 186] width 188 height 12
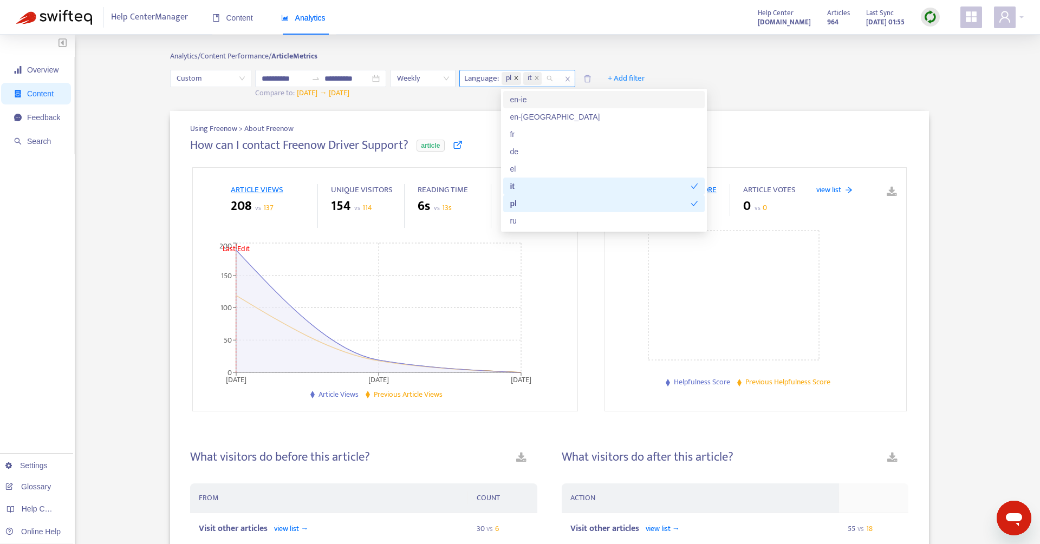
click at [518, 79] on icon "close" at bounding box center [515, 77] width 5 height 5
click at [733, 89] on div "**********" at bounding box center [549, 84] width 759 height 29
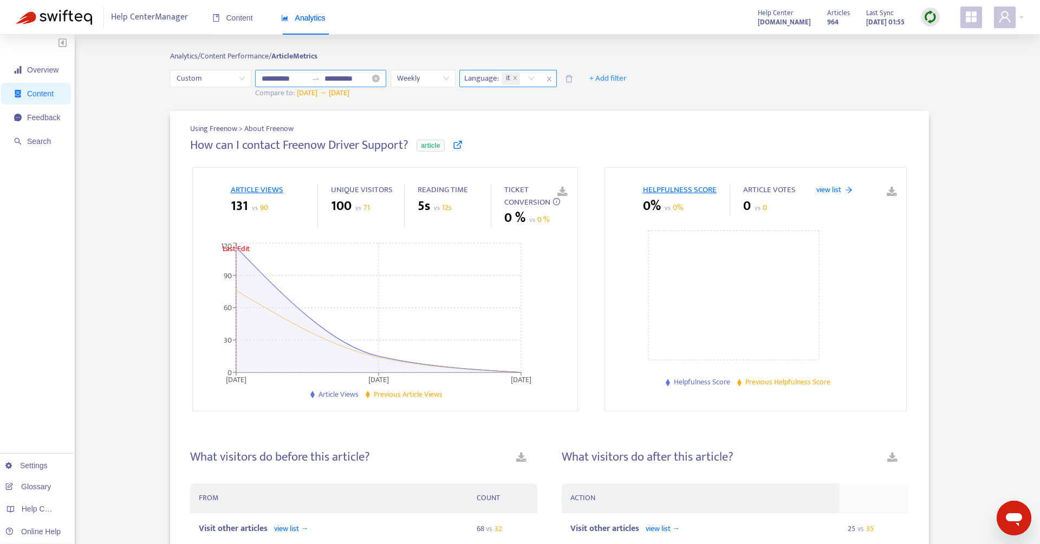
click at [328, 81] on input "**********" at bounding box center [346, 79] width 45 height 12
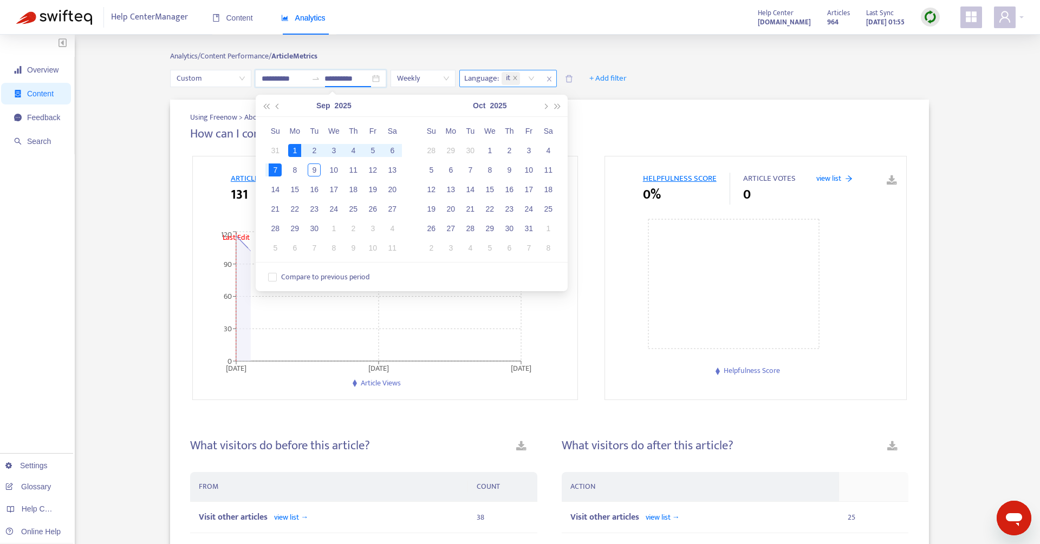
click at [708, 95] on div "Using Freenow > About Freenow How can I contact Freenow Driver Support? article…" at bounding box center [549, 542] width 949 height 911
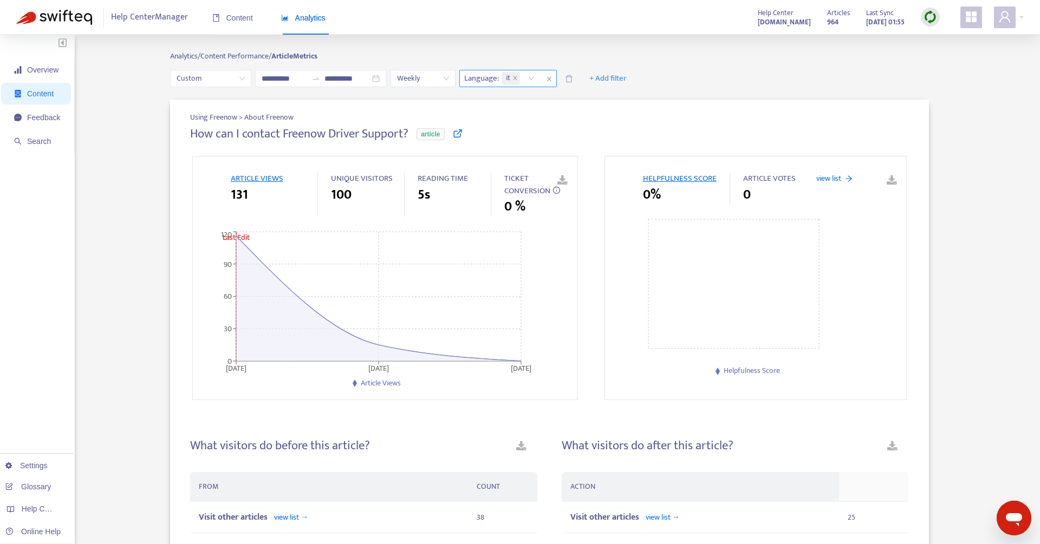
click at [549, 79] on icon "close" at bounding box center [549, 79] width 6 height 6
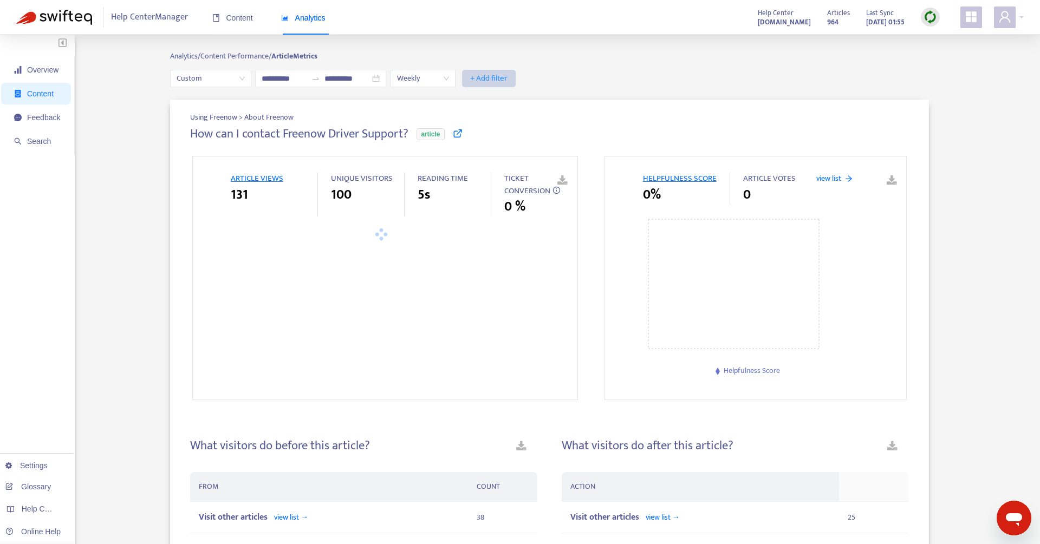
click at [499, 79] on span "+ Add filter" at bounding box center [488, 78] width 37 height 13
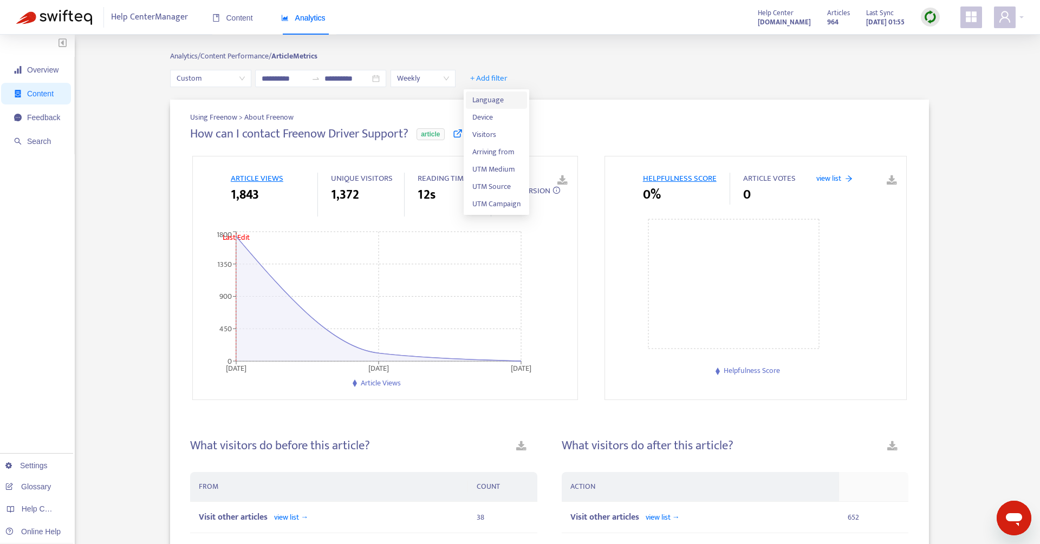
click at [496, 94] on span "Language" at bounding box center [496, 100] width 48 height 12
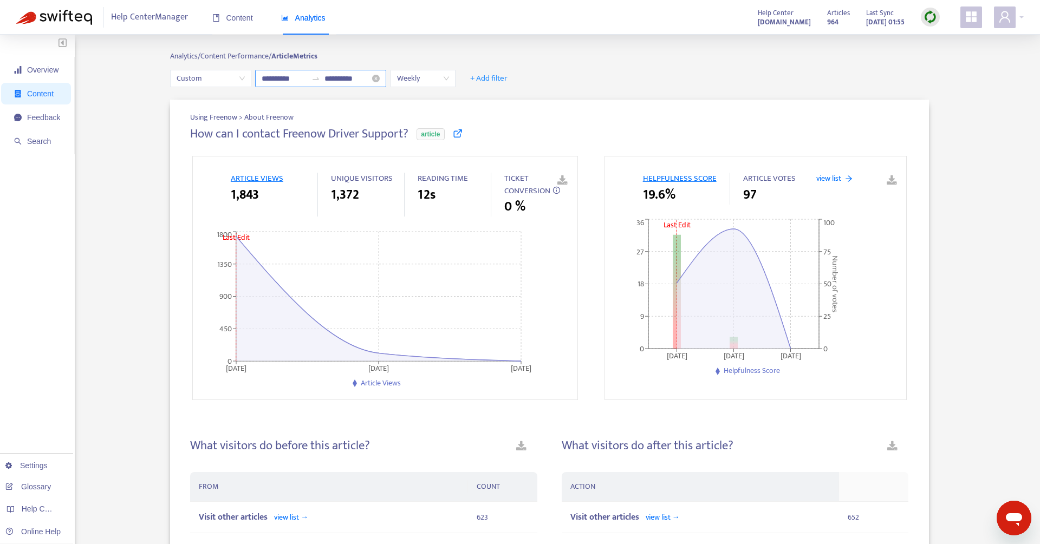
click at [337, 76] on input "**********" at bounding box center [346, 79] width 45 height 12
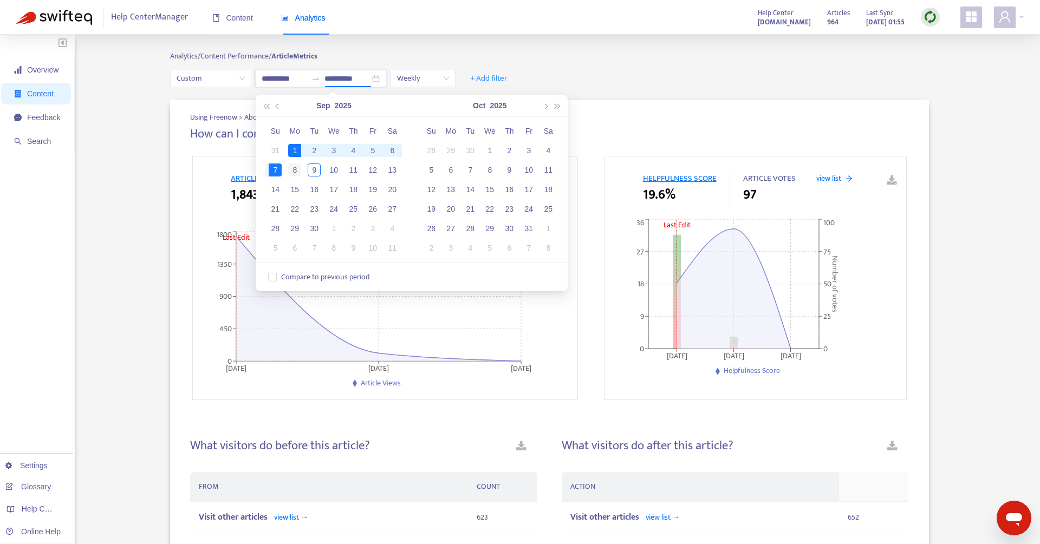
type input "**********"
click at [298, 169] on div "8" at bounding box center [294, 170] width 13 height 13
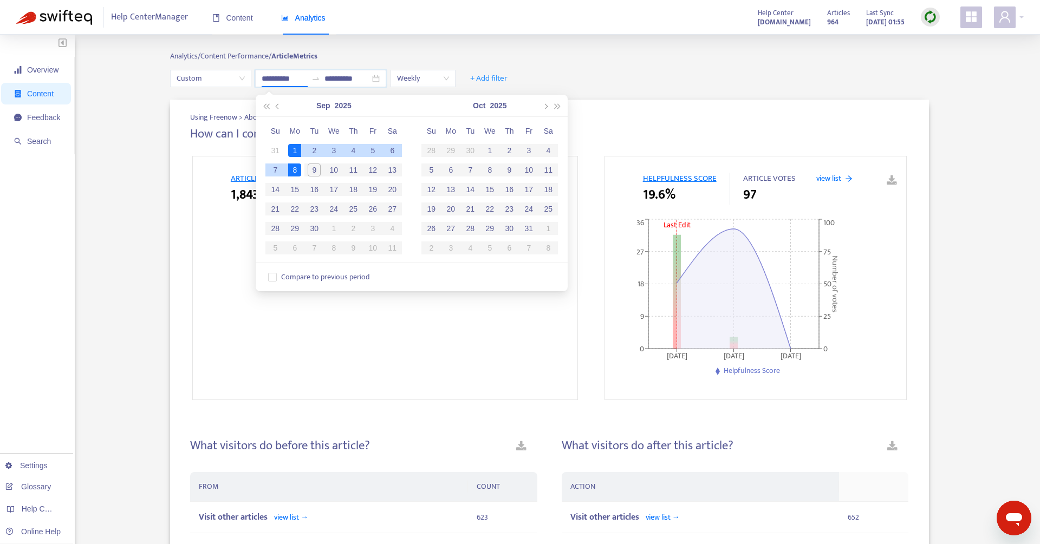
type input "**********"
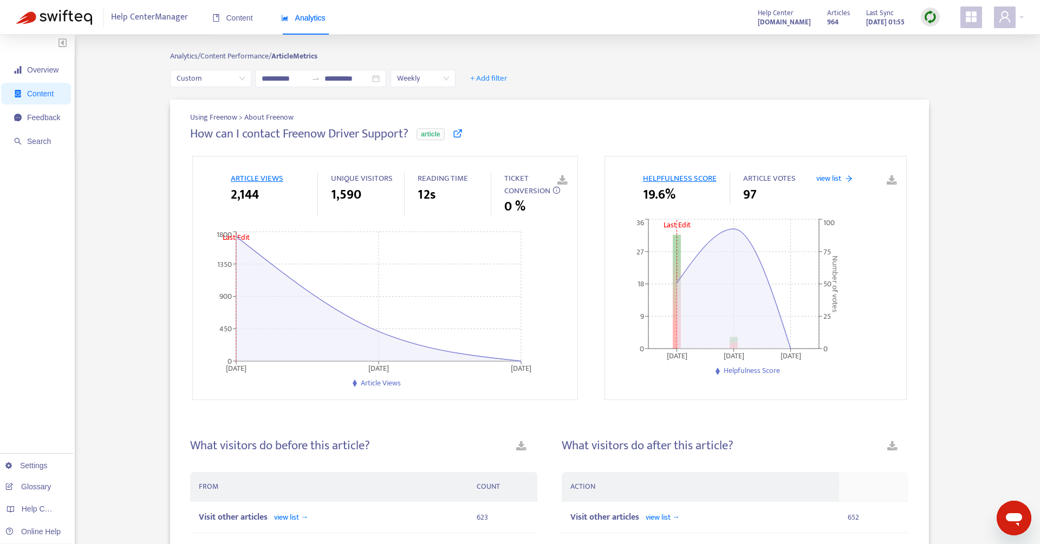
click at [778, 75] on div "**********" at bounding box center [549, 78] width 759 height 17
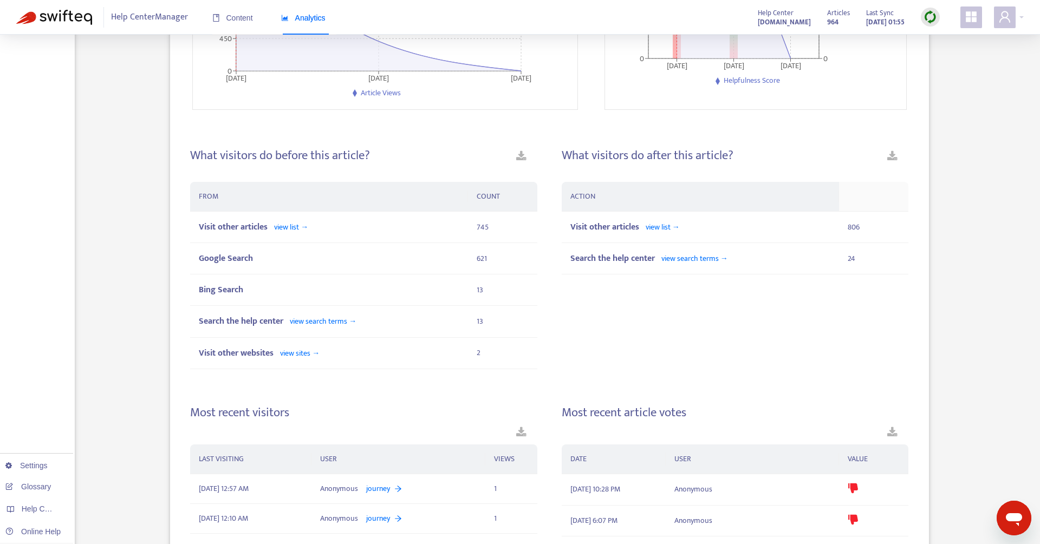
scroll to position [293, 0]
click at [283, 251] on div "Google Search" at bounding box center [329, 257] width 260 height 14
click at [343, 226] on div "Visit other articles view list →" at bounding box center [329, 225] width 260 height 14
click at [279, 227] on span "view list →" at bounding box center [291, 225] width 34 height 12
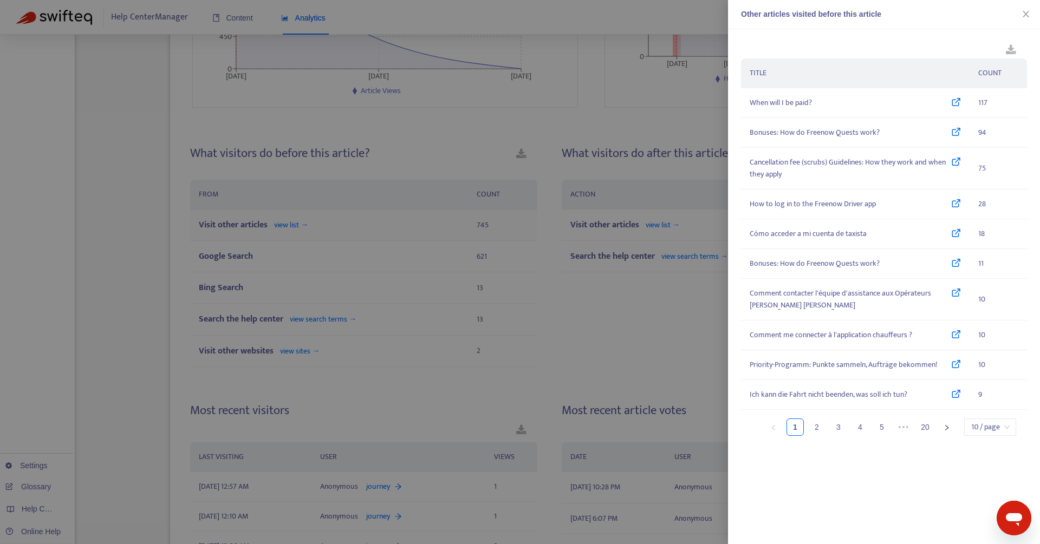
click at [291, 223] on div at bounding box center [520, 272] width 1040 height 544
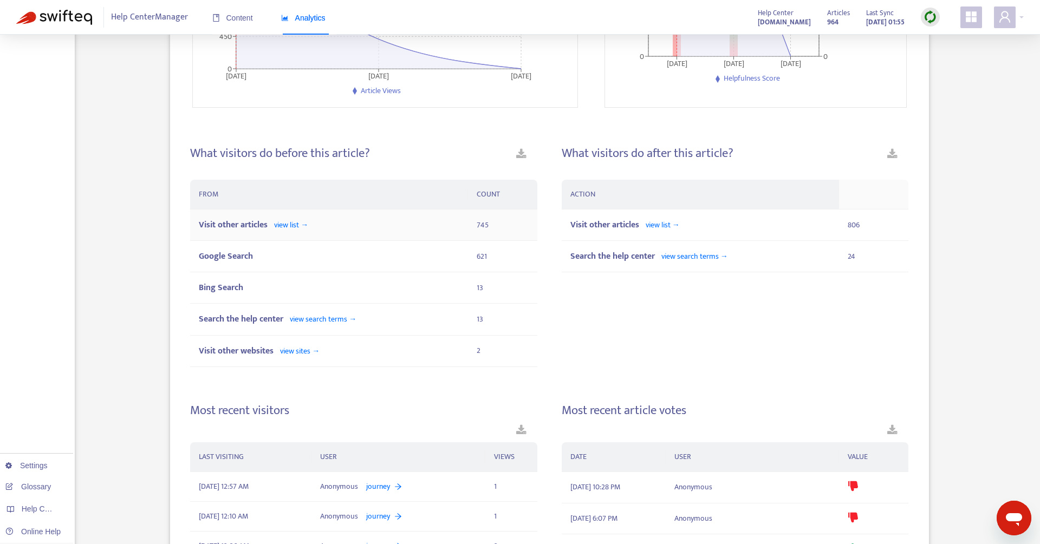
click at [291, 223] on span "view list →" at bounding box center [291, 225] width 34 height 12
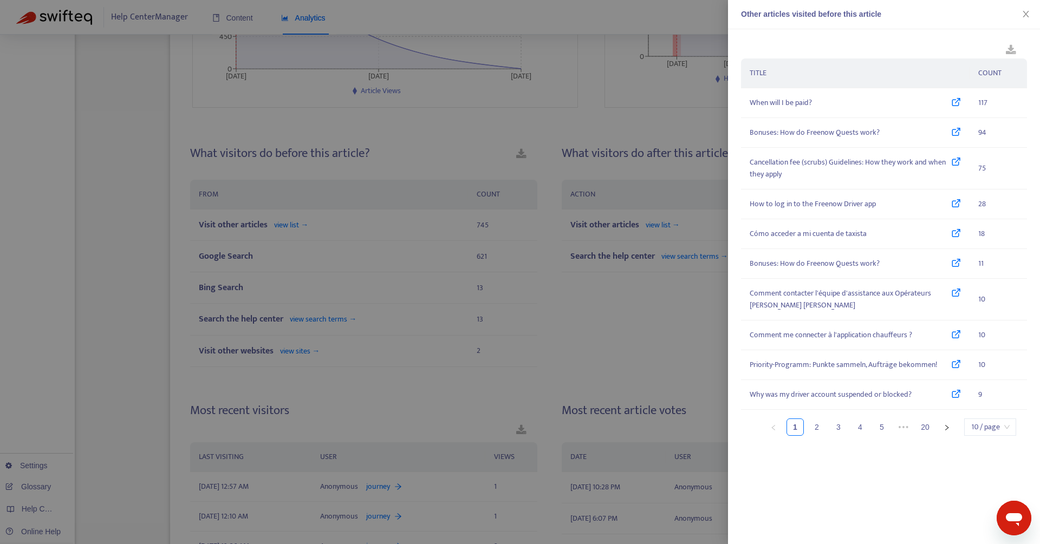
click at [141, 304] on div at bounding box center [520, 272] width 1040 height 544
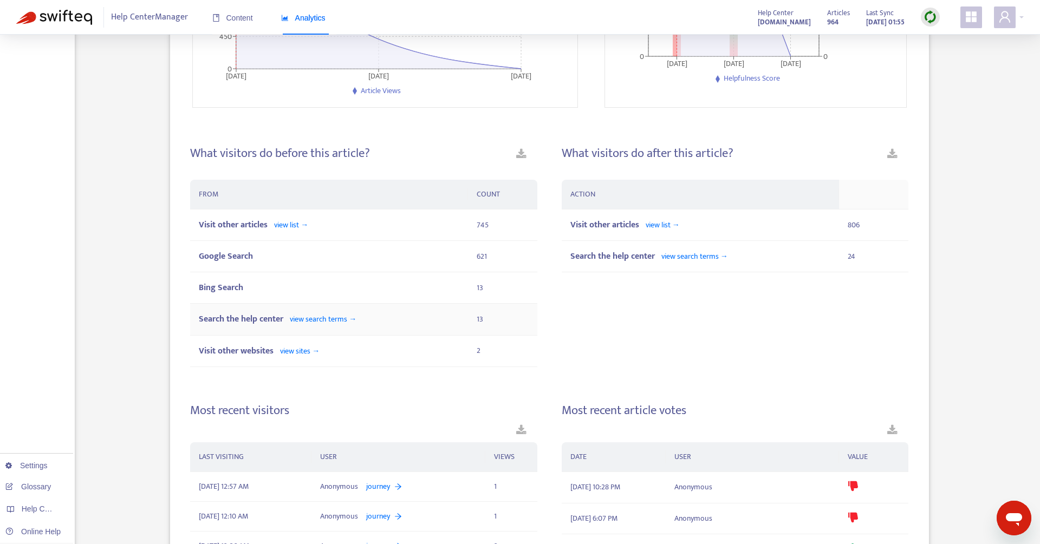
click at [303, 318] on span "view search terms →" at bounding box center [323, 319] width 67 height 12
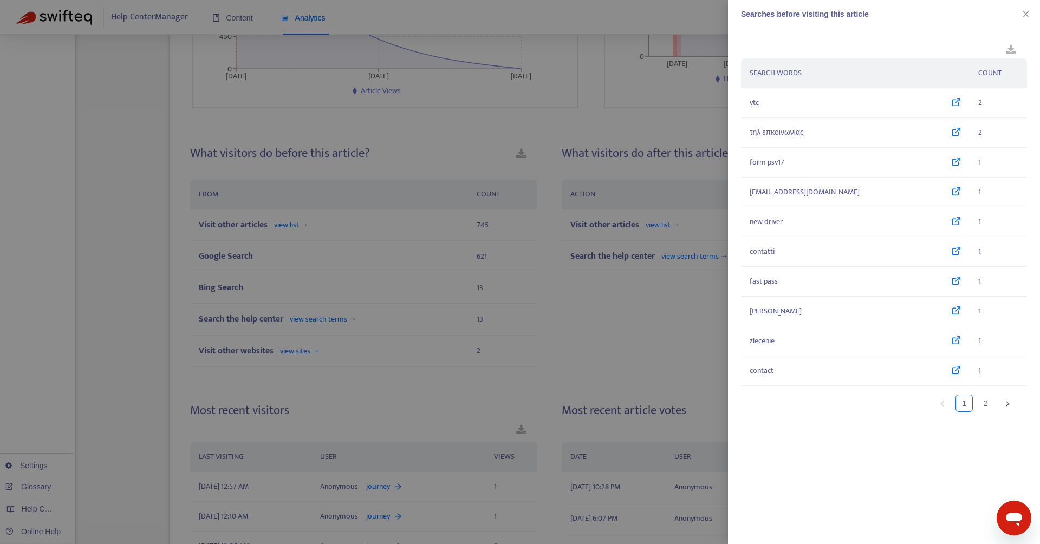
click at [304, 340] on div at bounding box center [520, 272] width 1040 height 544
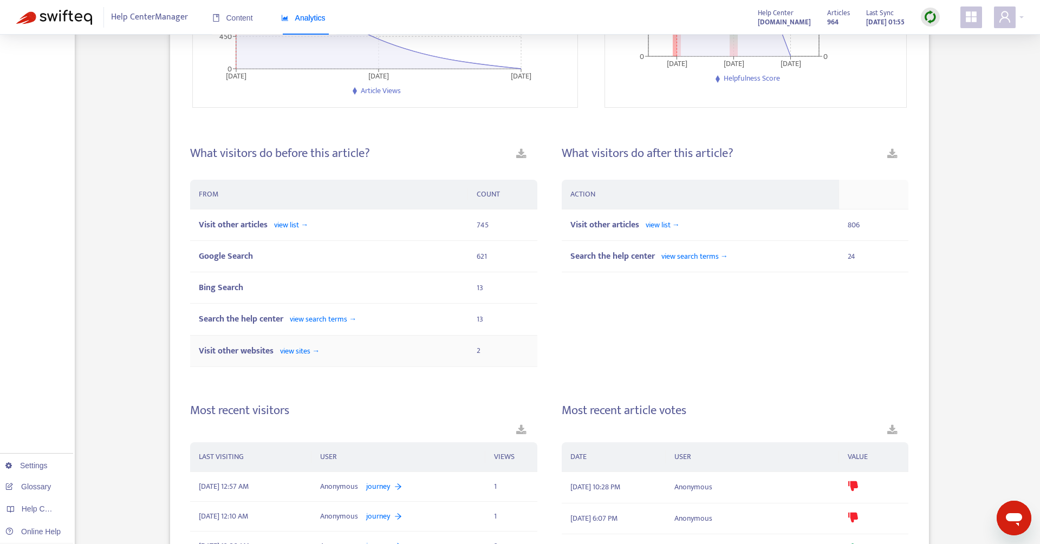
click at [302, 352] on span "view sites →" at bounding box center [300, 351] width 40 height 12
click at [301, 345] on span "view sites →" at bounding box center [300, 351] width 40 height 12
click at [297, 347] on span "view sites →" at bounding box center [300, 351] width 40 height 12
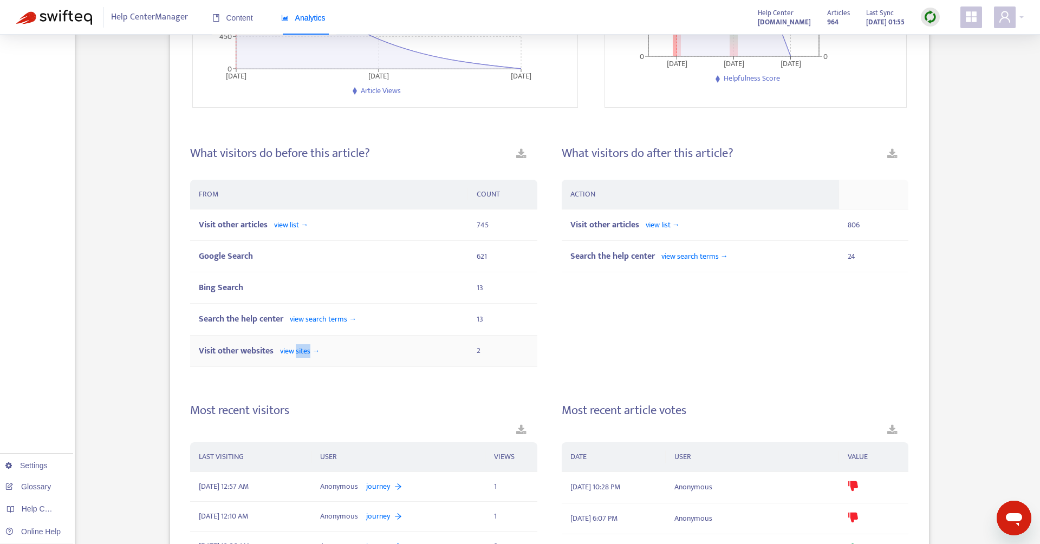
click at [297, 347] on span "view sites →" at bounding box center [300, 351] width 40 height 12
click at [367, 368] on div "How can I contact Freenow Driver Support? article ARTICLE VIEWS 2,144 UNIQUE VI…" at bounding box center [549, 290] width 718 height 910
click at [298, 349] on span "view sites →" at bounding box center [300, 351] width 40 height 12
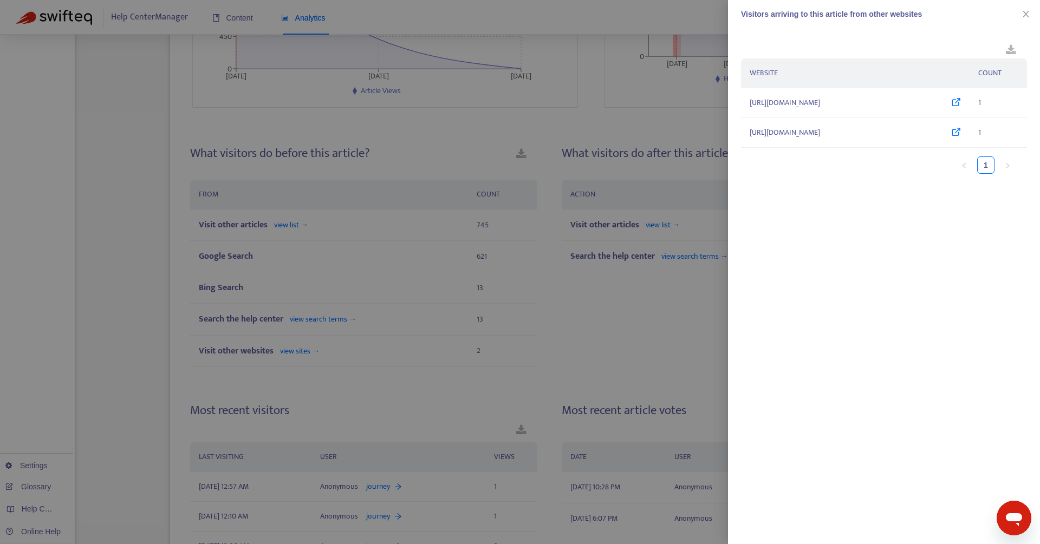
click at [480, 278] on div at bounding box center [520, 272] width 1040 height 544
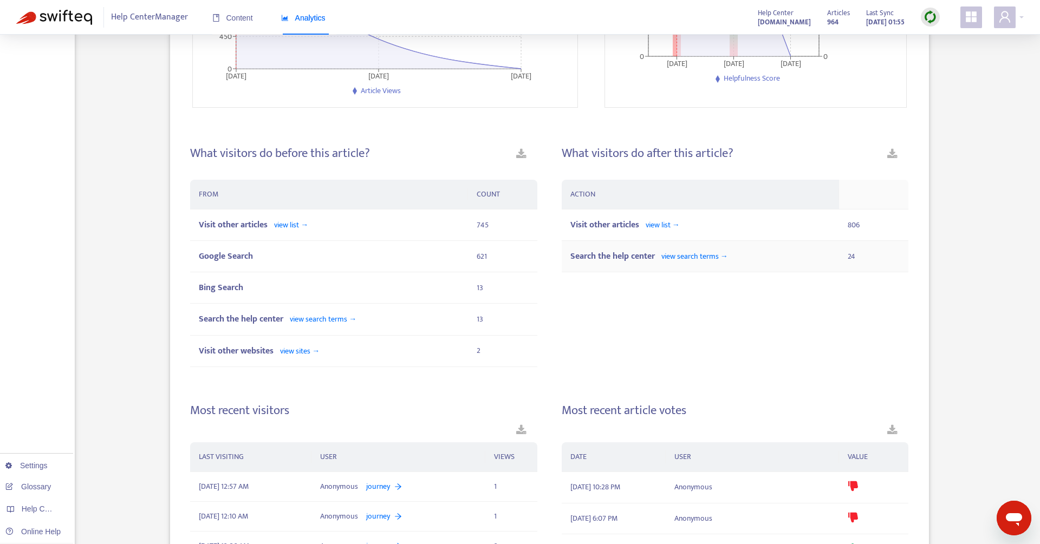
click at [677, 255] on span "view search terms →" at bounding box center [694, 256] width 67 height 12
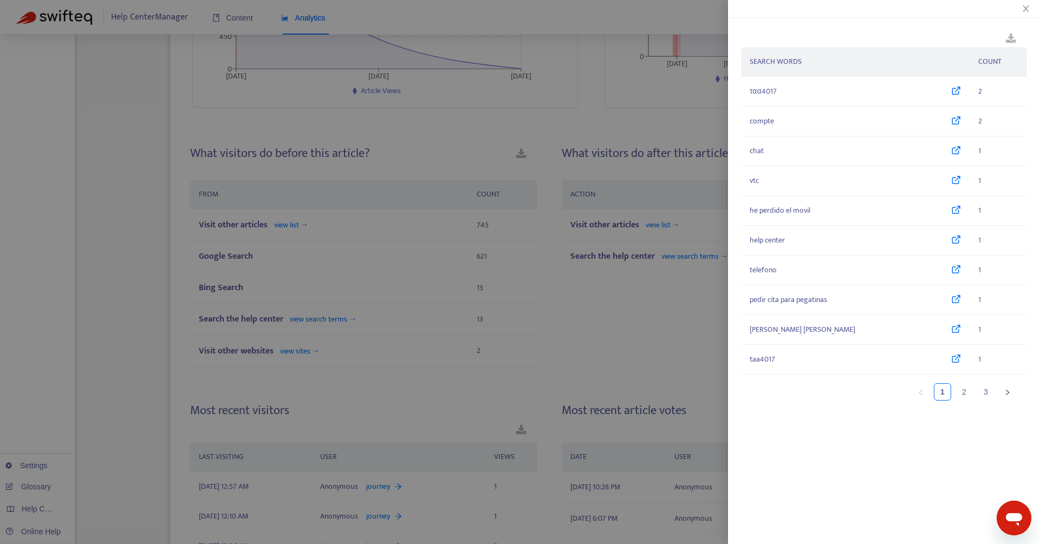
click at [552, 335] on div at bounding box center [520, 272] width 1040 height 544
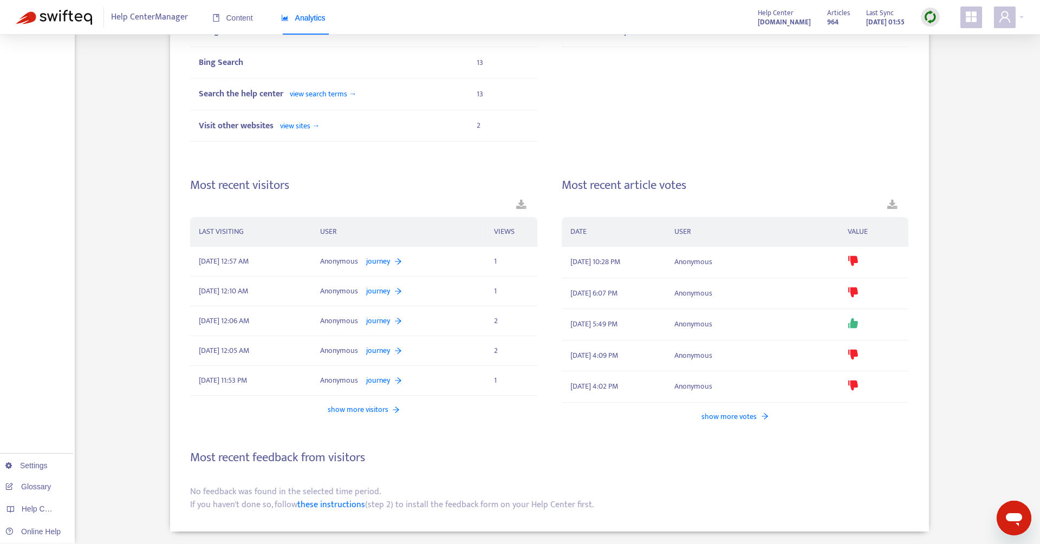
scroll to position [0, 0]
